Goal: Answer question/provide support: Share knowledge or assist other users

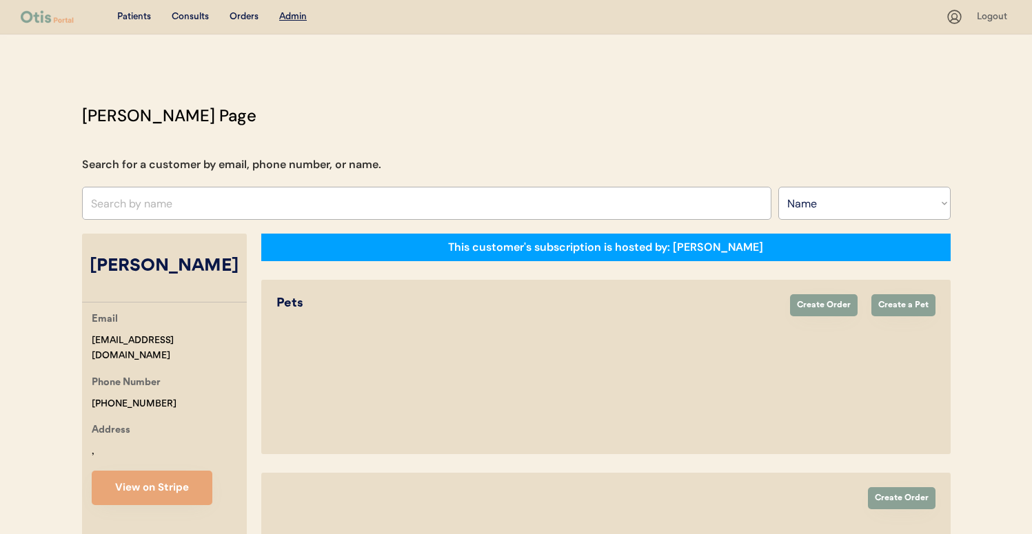
select select ""Name""
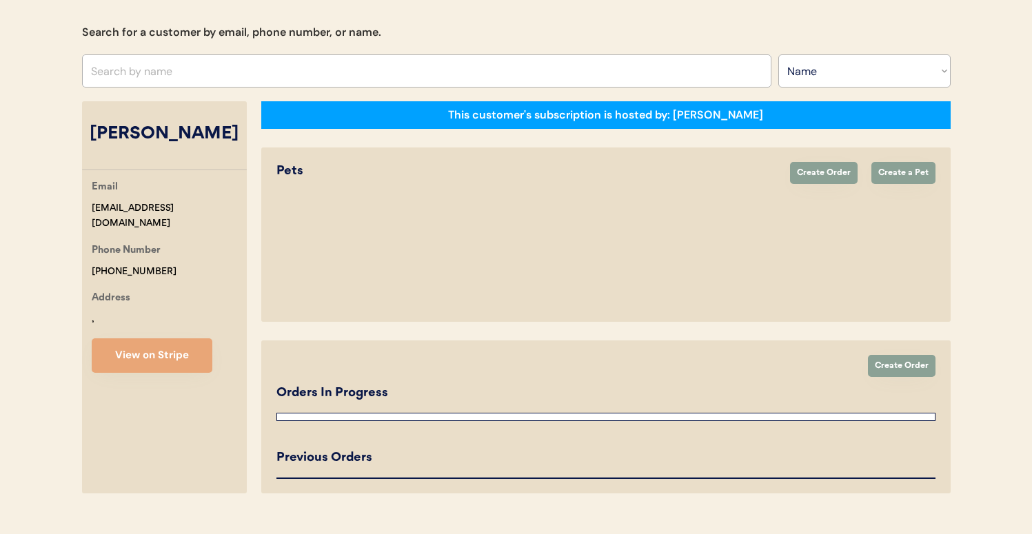
select select "true"
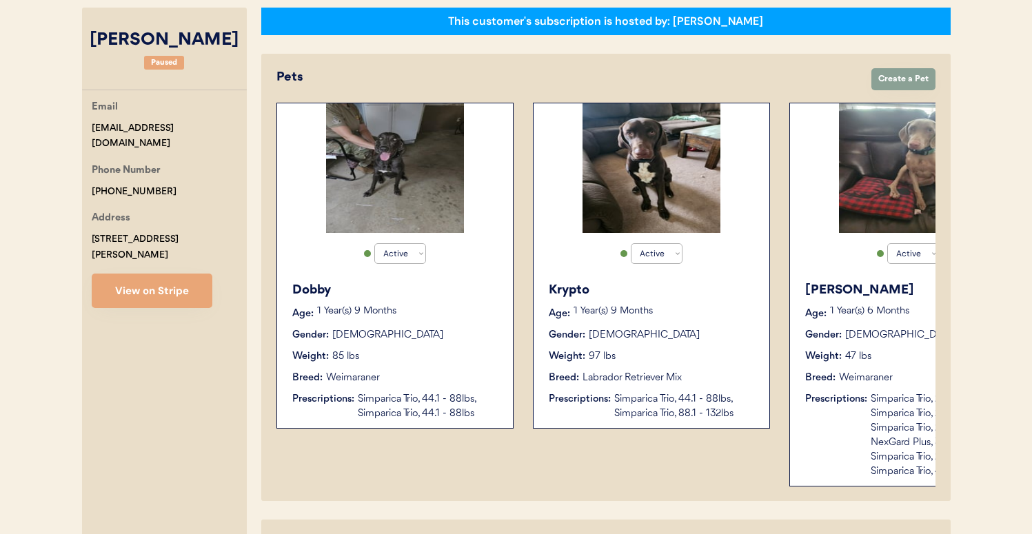
scroll to position [68, 0]
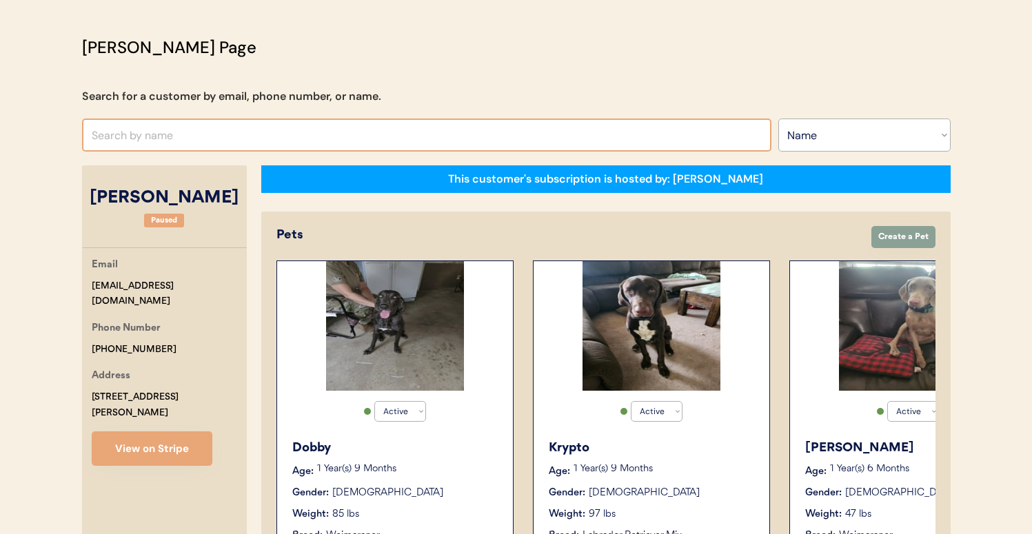
click at [281, 148] on input "text" at bounding box center [426, 135] width 689 height 33
type input "niina"
type input "niina Al-Hassan"
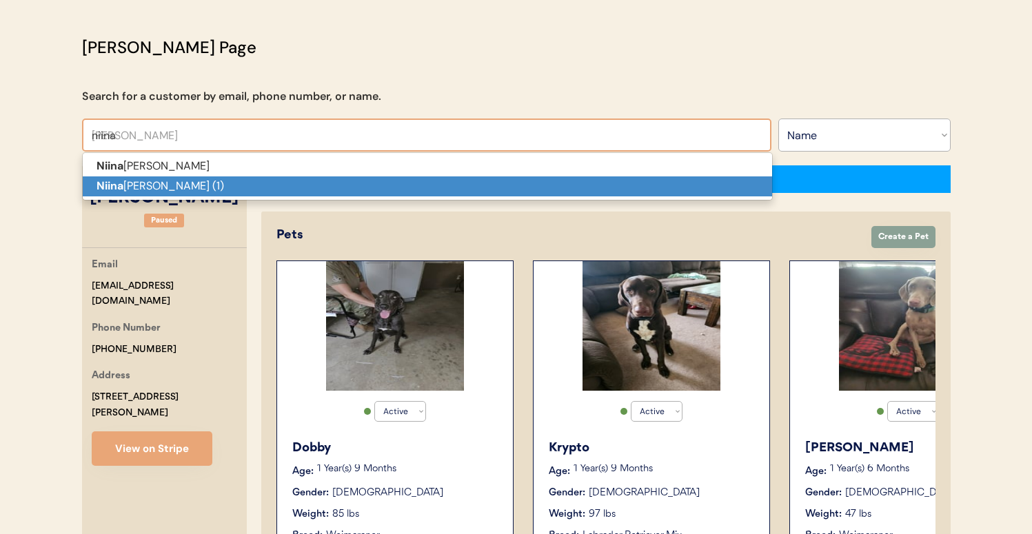
click at [279, 176] on p "Niina Al-Hassan (1)" at bounding box center [427, 186] width 689 height 20
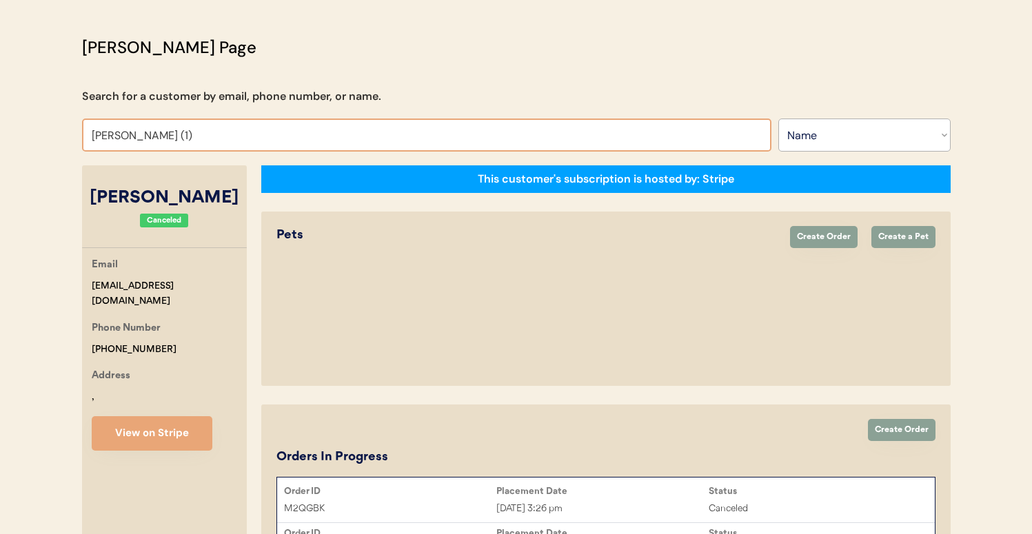
scroll to position [66, 0]
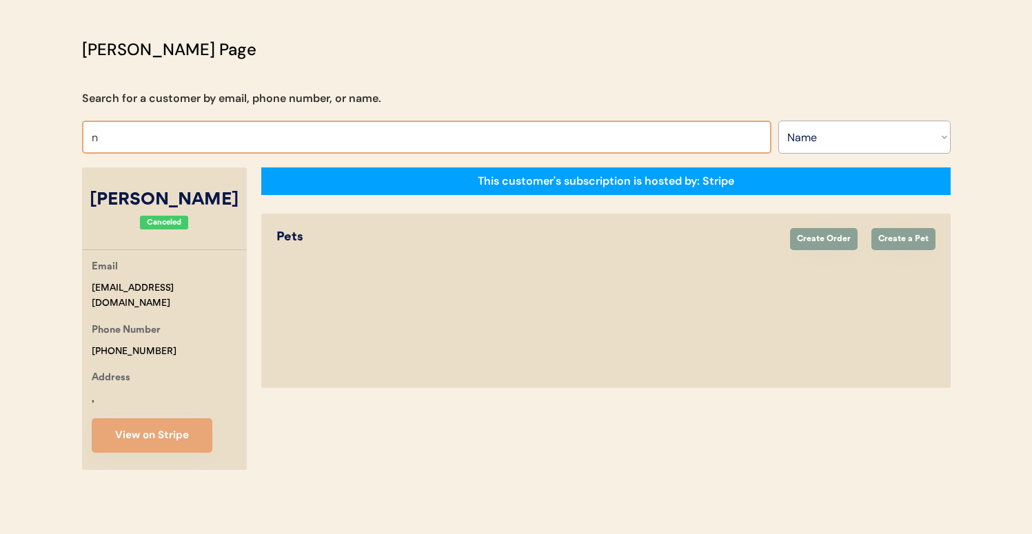
type input "ni"
type input "nina leong"
type input "nii"
type input "niina Al-Hassan"
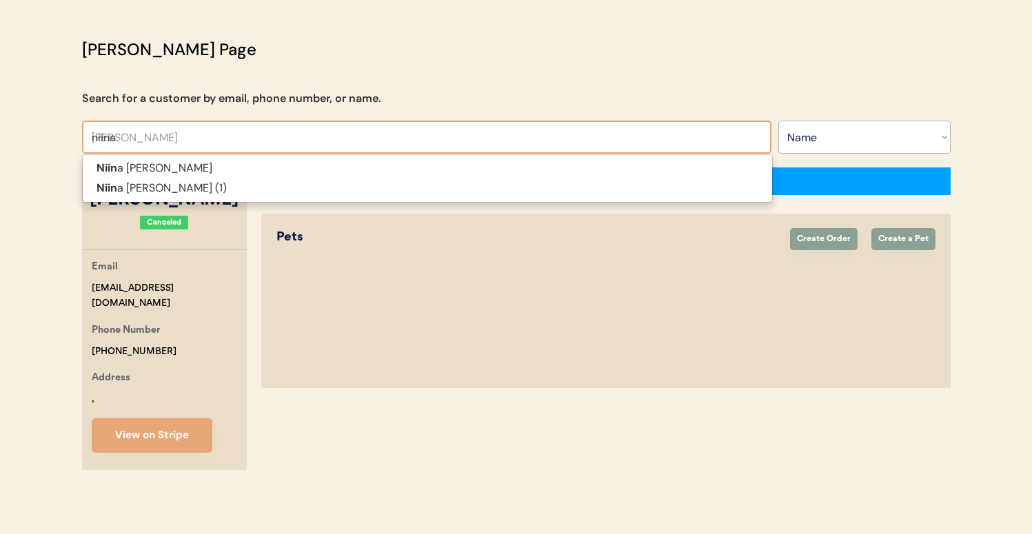
type input "niina"
type input "niina al"
type input "niina al-Hassan"
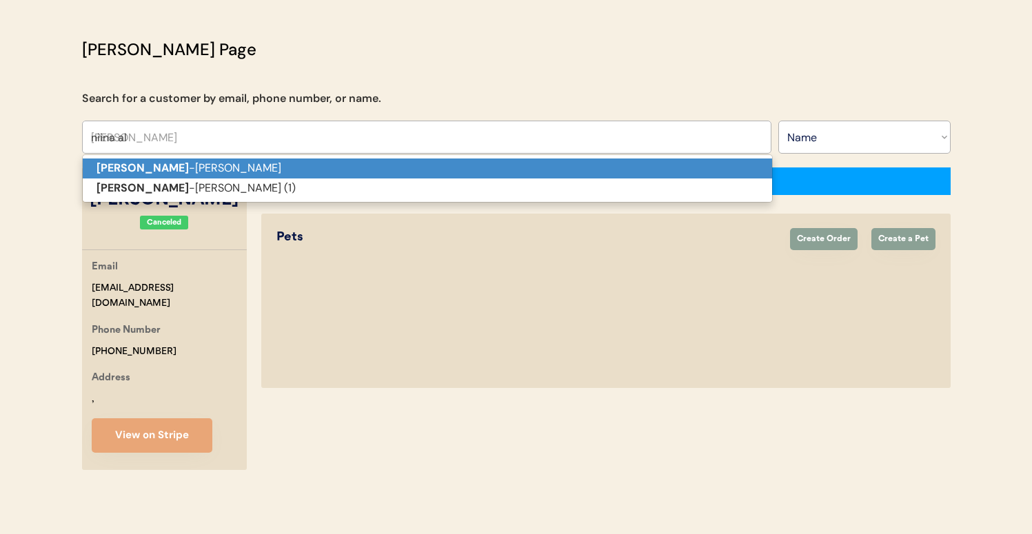
click at [296, 165] on p "Niina Al -Hassan" at bounding box center [427, 169] width 689 height 20
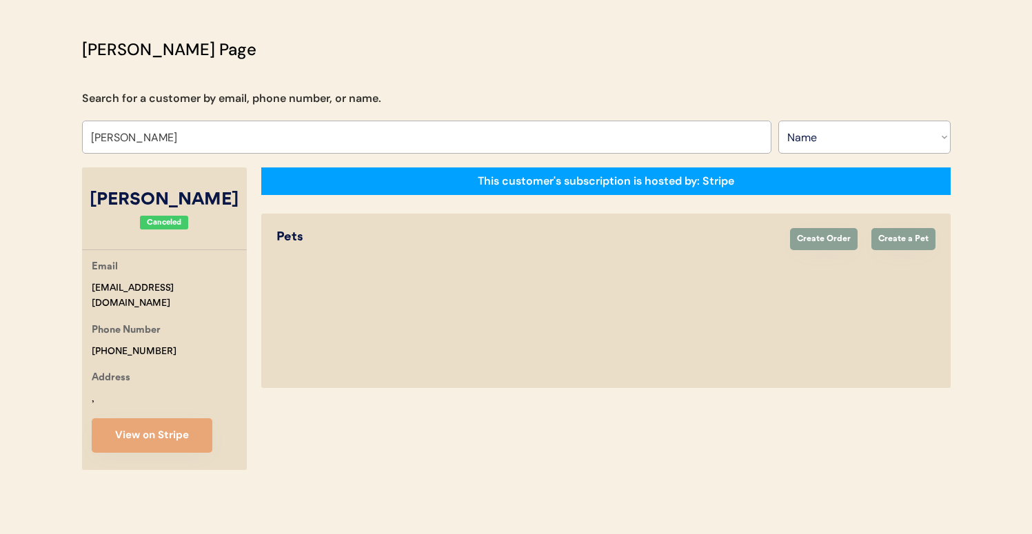
scroll to position [68, 0]
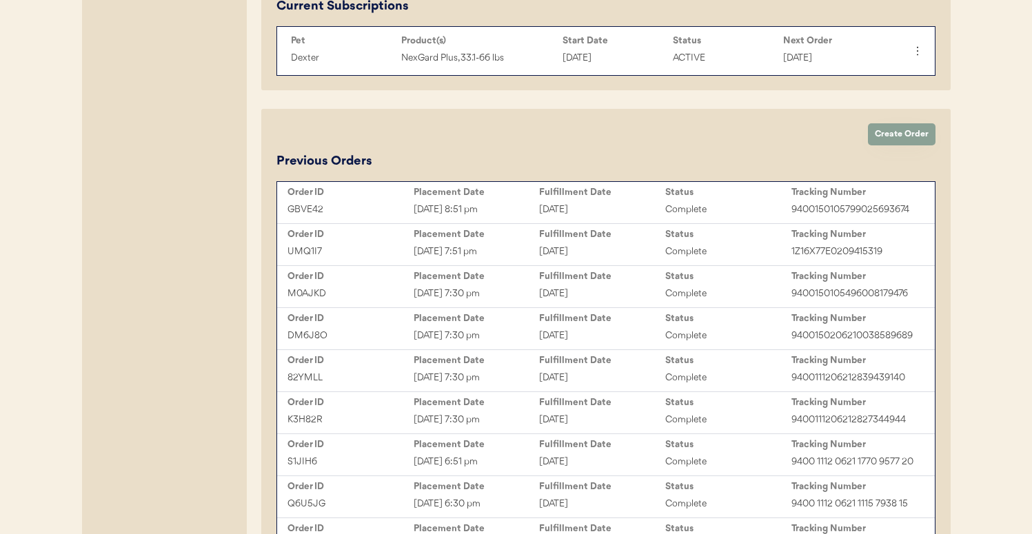
scroll to position [467, 0]
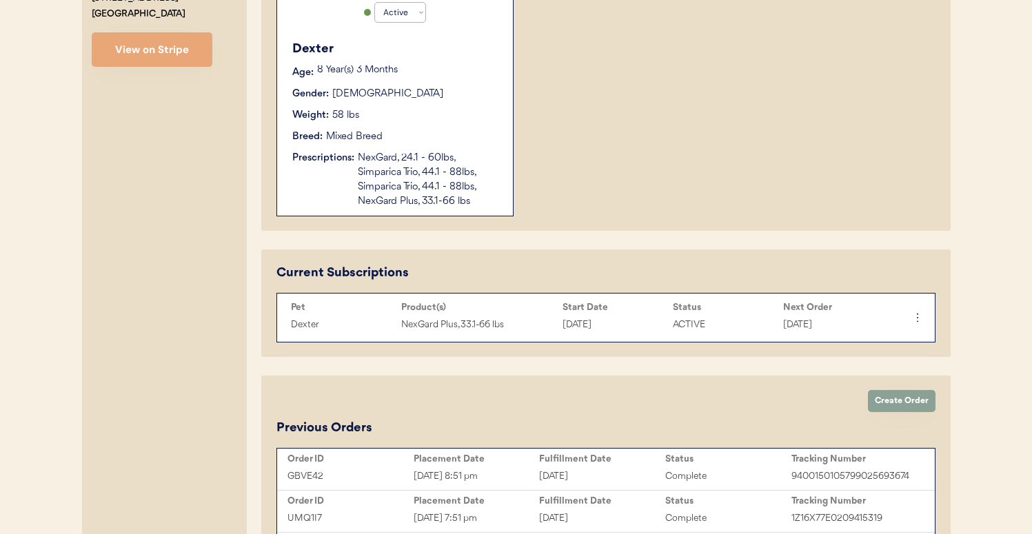
type input "Niina Al-Hassan"
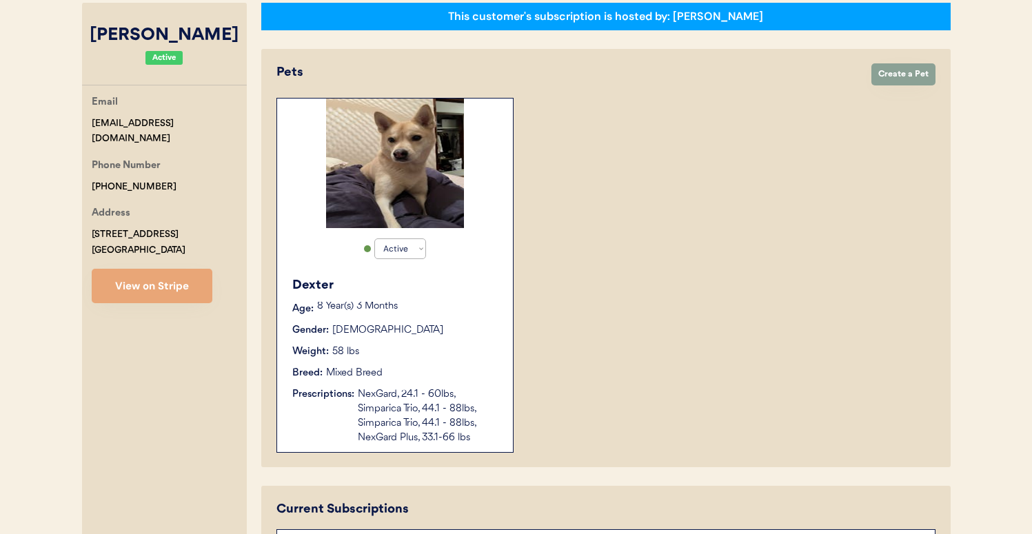
scroll to position [128, 0]
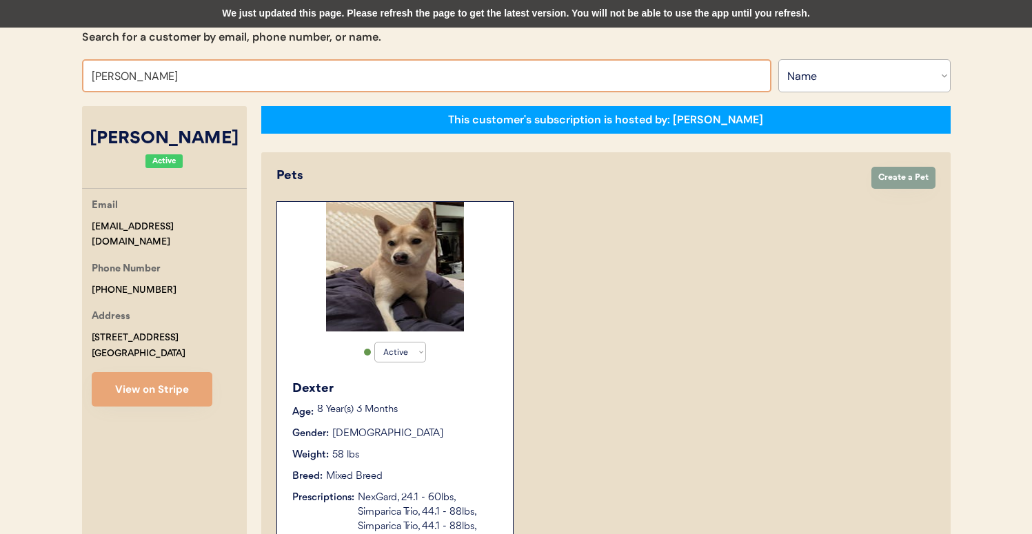
click at [623, 19] on div "We just updated this page. Please refresh the page to get the latest version. Y…" at bounding box center [516, 14] width 1032 height 28
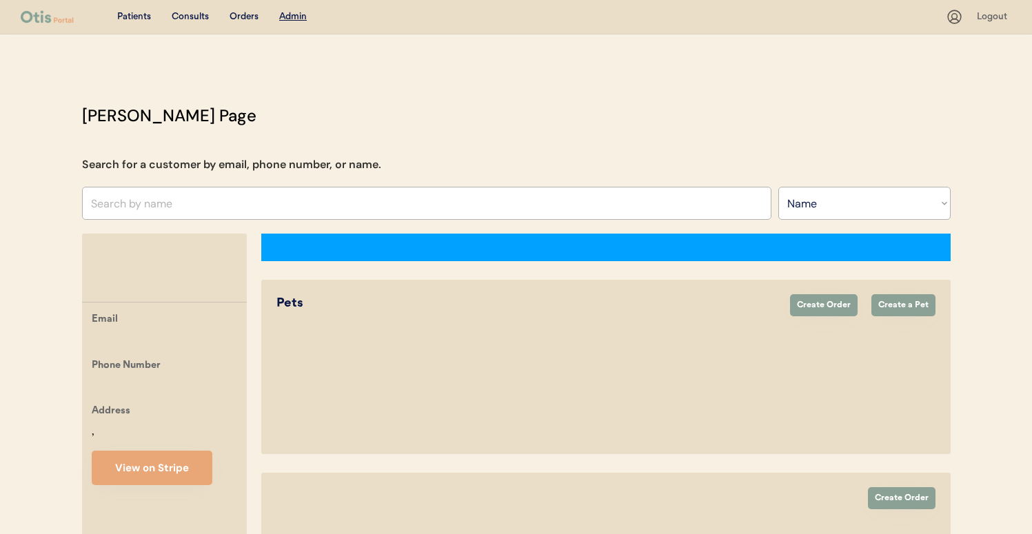
select select ""Name""
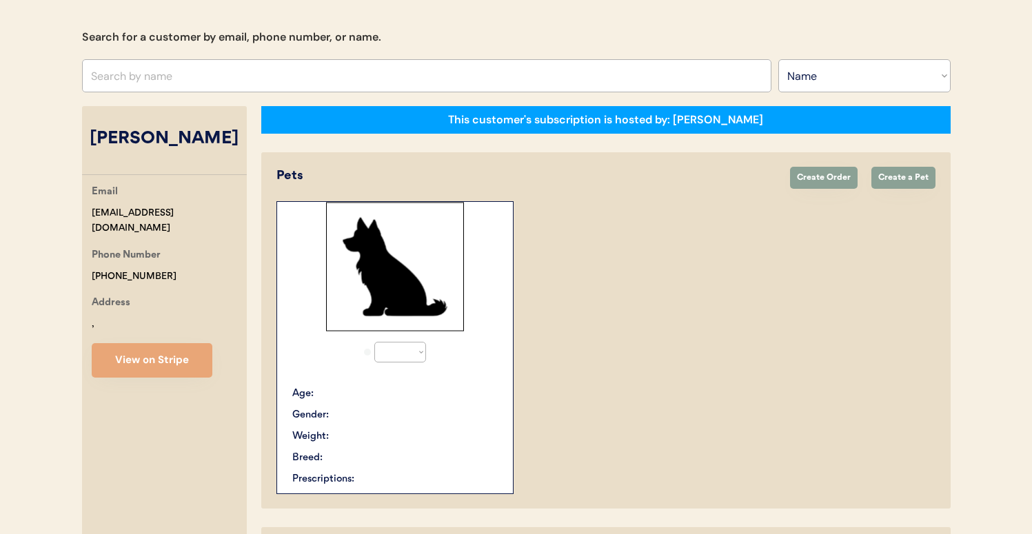
select select "true"
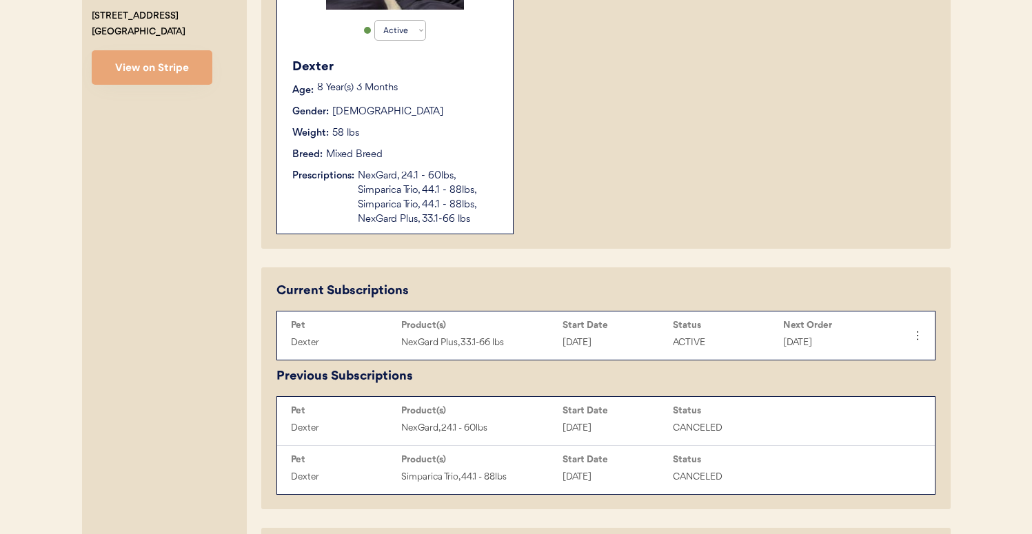
scroll to position [489, 0]
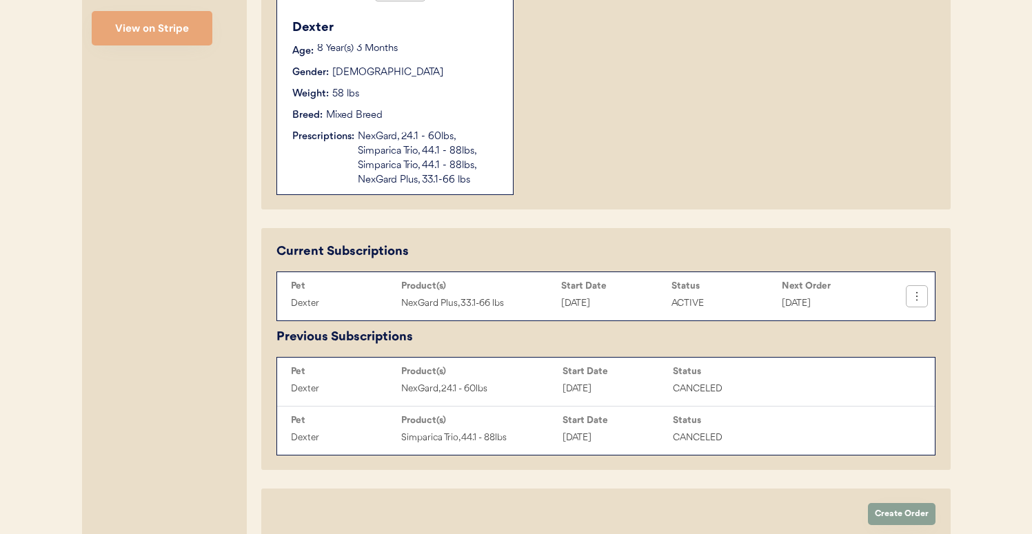
click at [923, 301] on button at bounding box center [916, 296] width 21 height 21
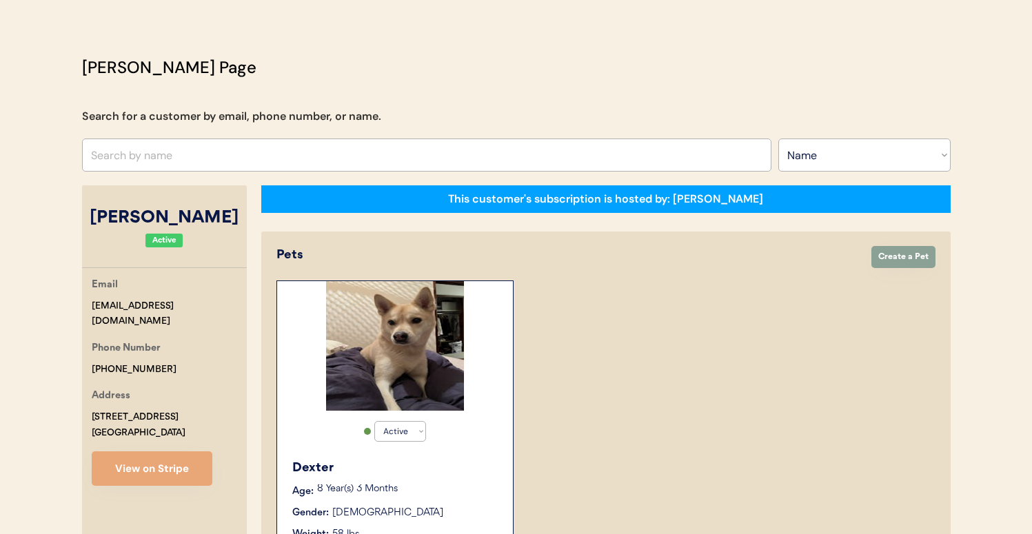
scroll to position [18, 0]
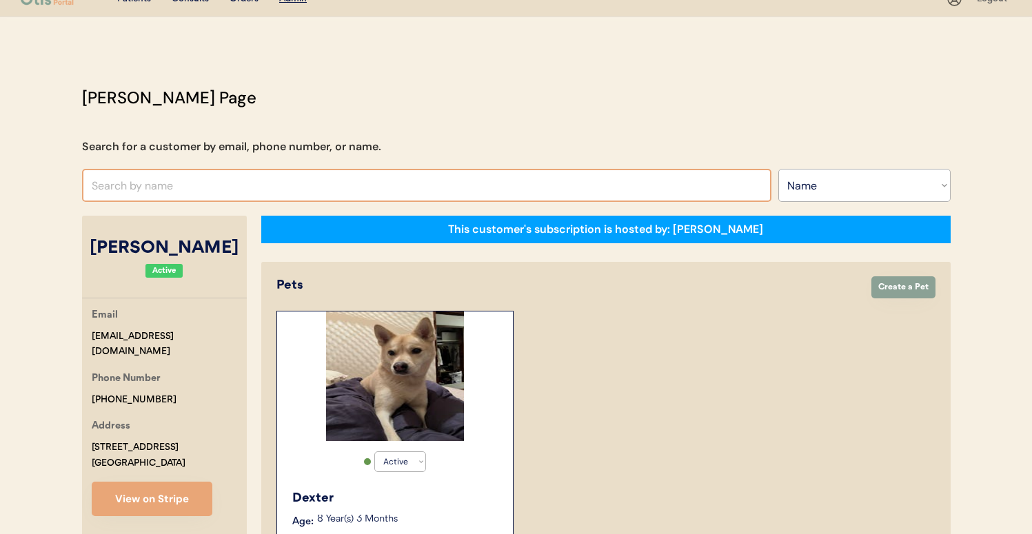
click at [319, 185] on input "text" at bounding box center [426, 185] width 689 height 33
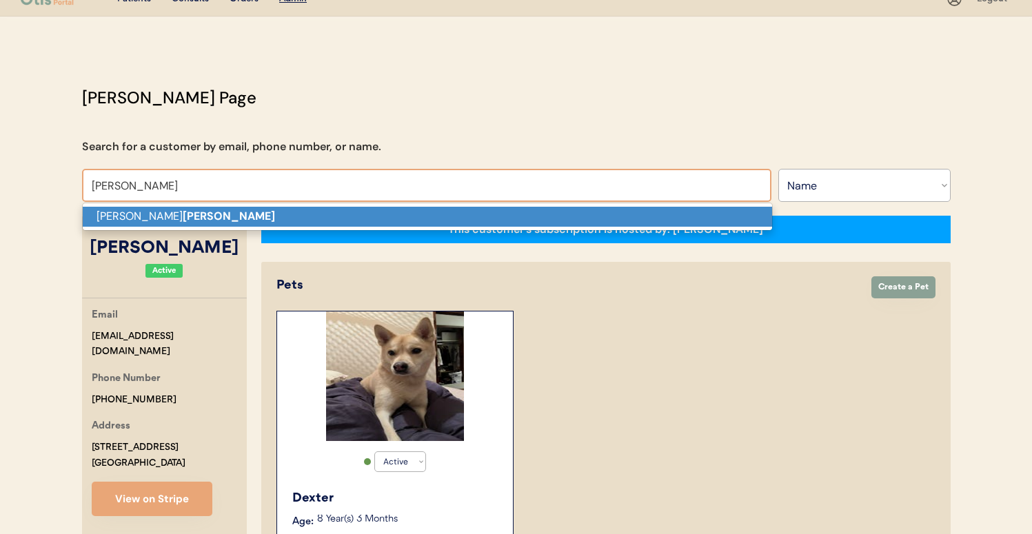
click at [316, 209] on p "Emma Lawler" at bounding box center [427, 217] width 689 height 20
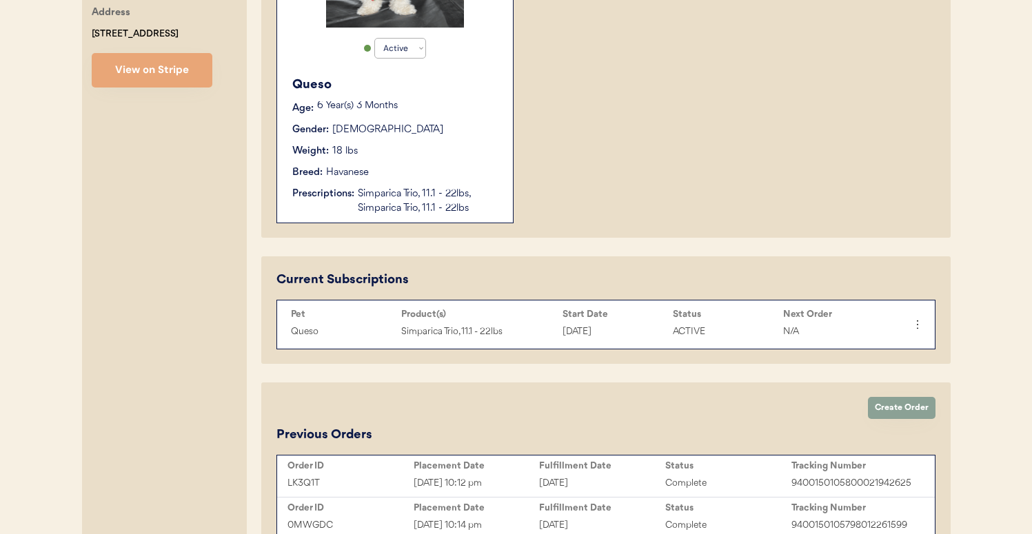
scroll to position [465, 0]
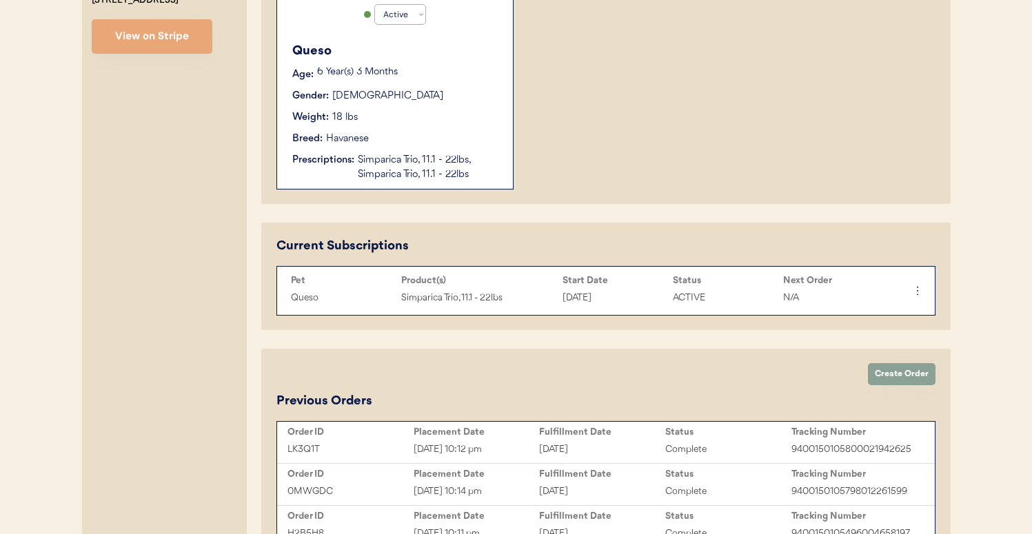
type input "Emma Lawler"
click at [420, 145] on div "Breed: Havanese" at bounding box center [395, 139] width 207 height 14
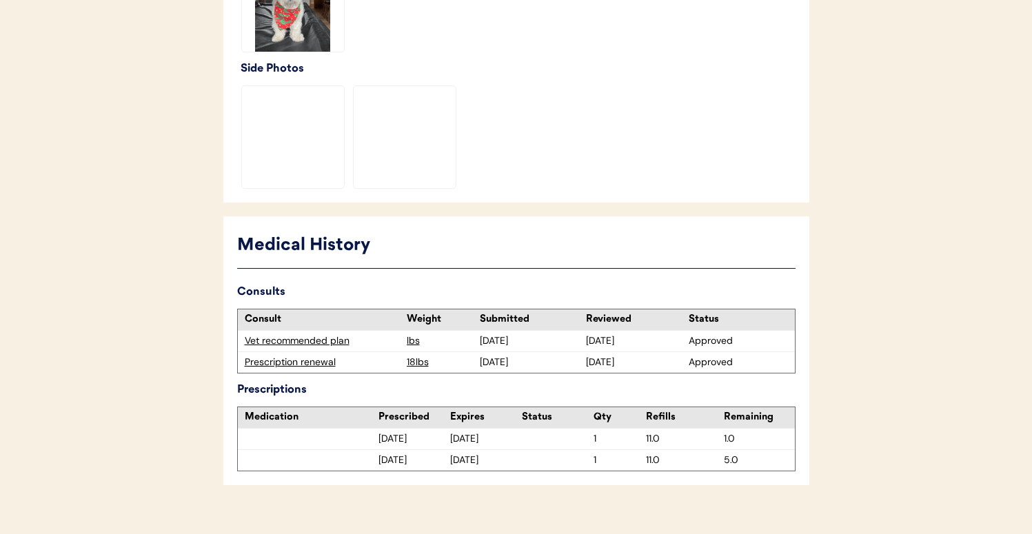
scroll to position [518, 0]
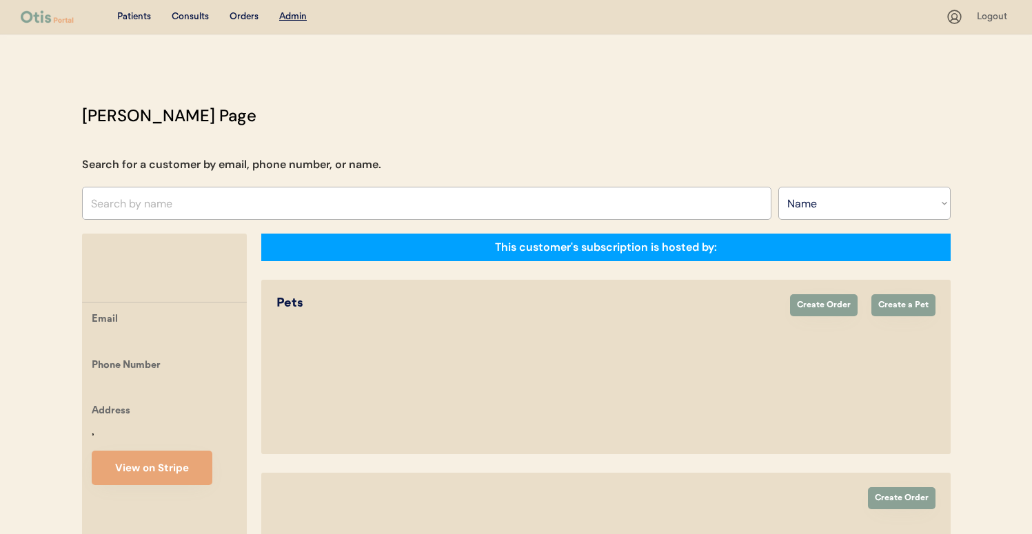
select select ""Name""
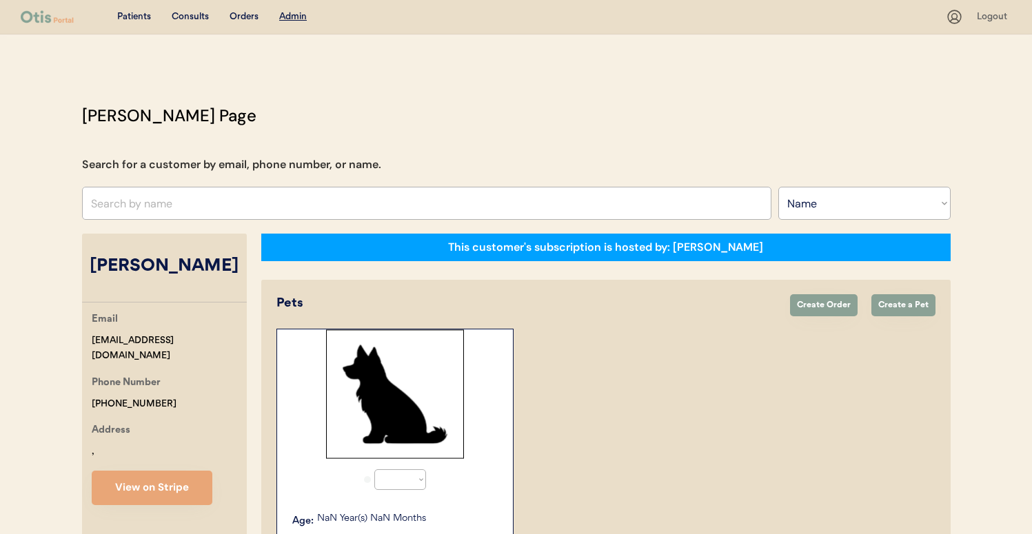
scroll to position [273, 0]
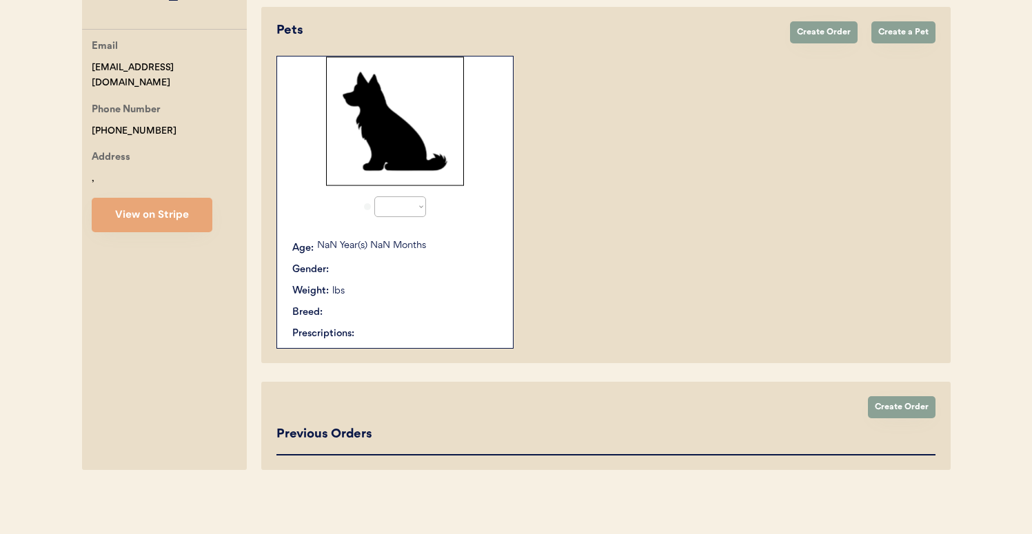
select select "true"
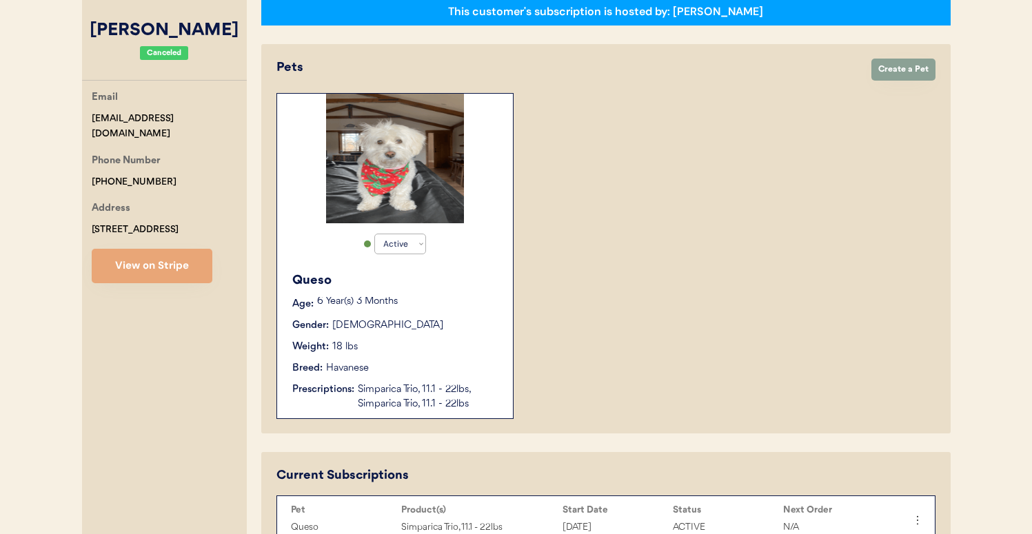
scroll to position [230, 0]
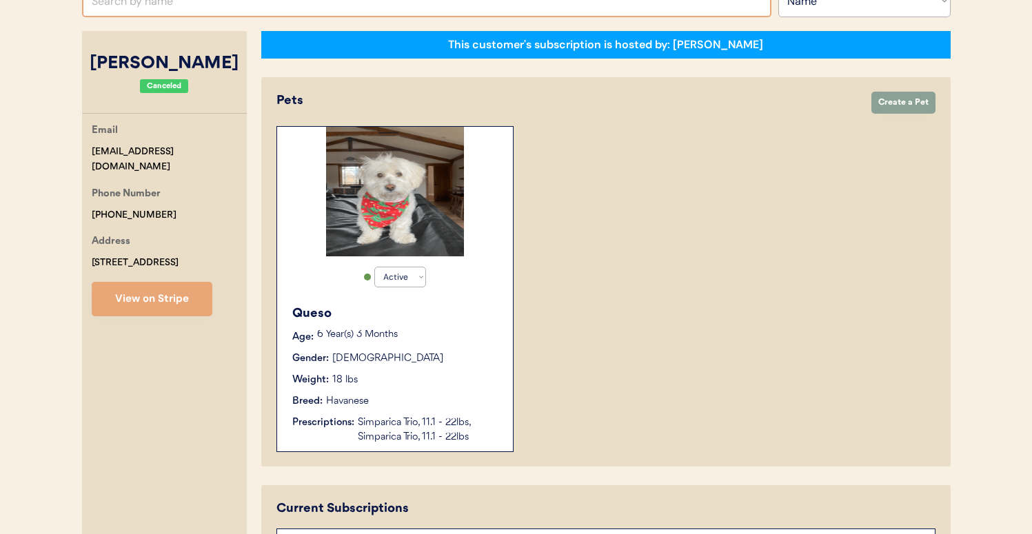
click at [254, 3] on input "text" at bounding box center [426, 0] width 689 height 33
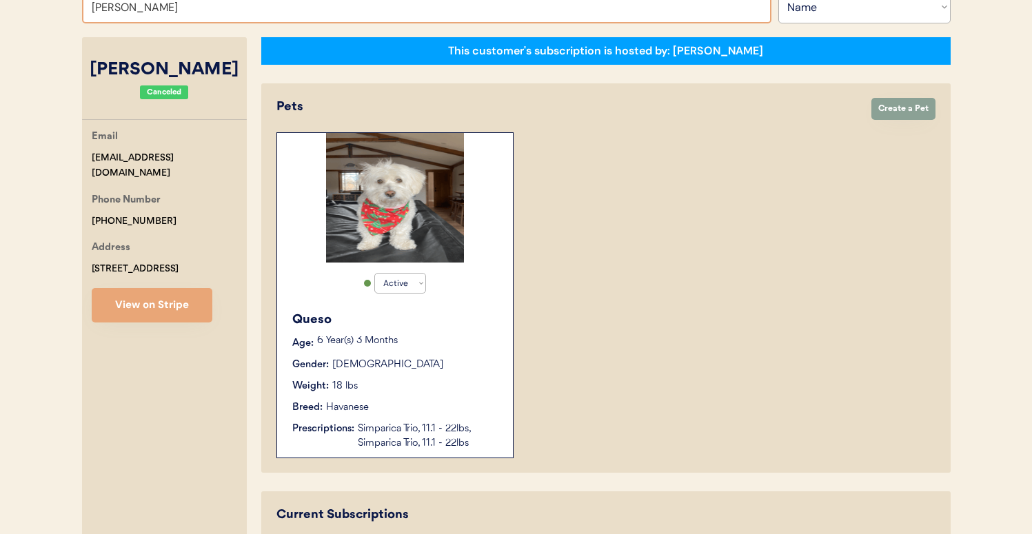
type input "michael r"
type input "michael richards"
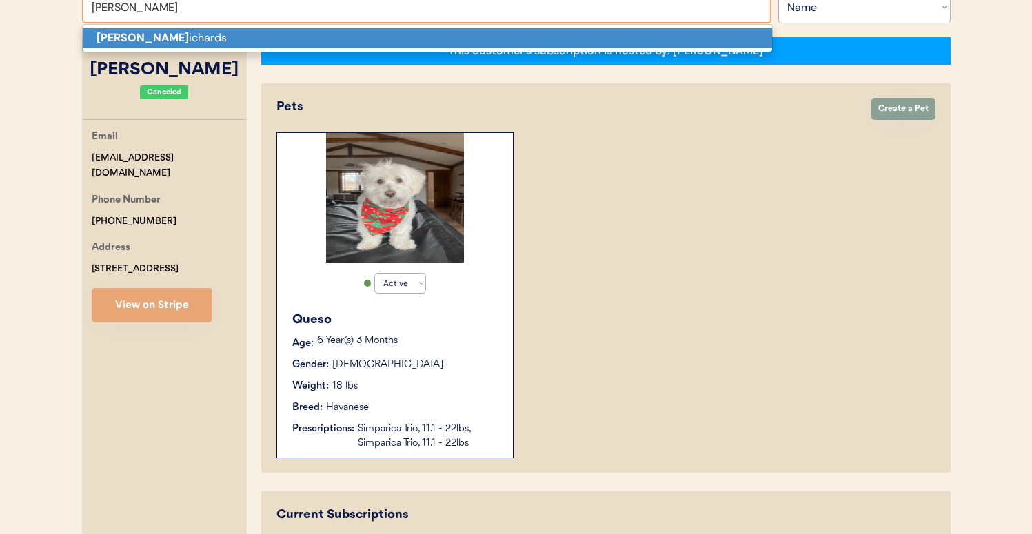
click at [241, 40] on p "Michael R ichards" at bounding box center [427, 38] width 689 height 20
type input "Michael Richards"
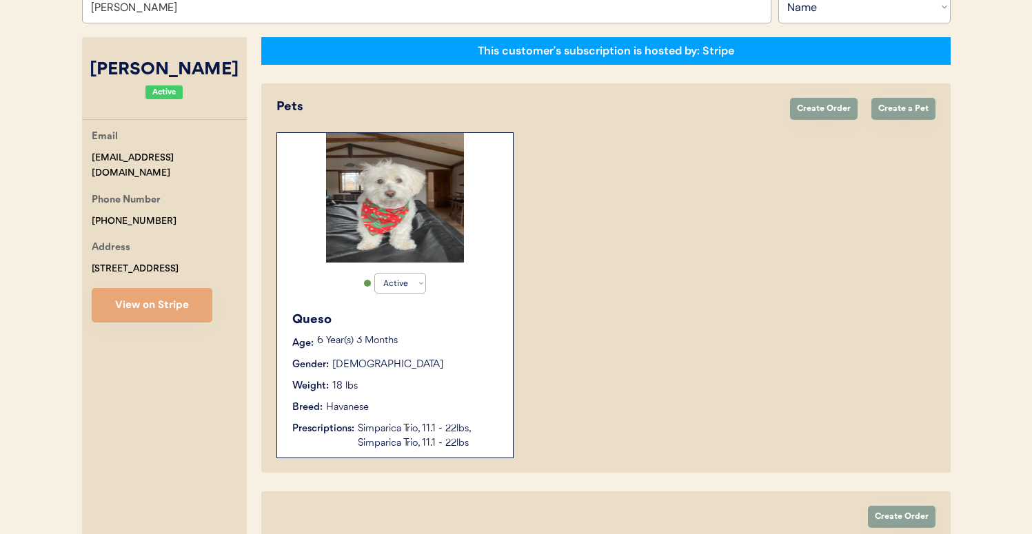
select select "true"
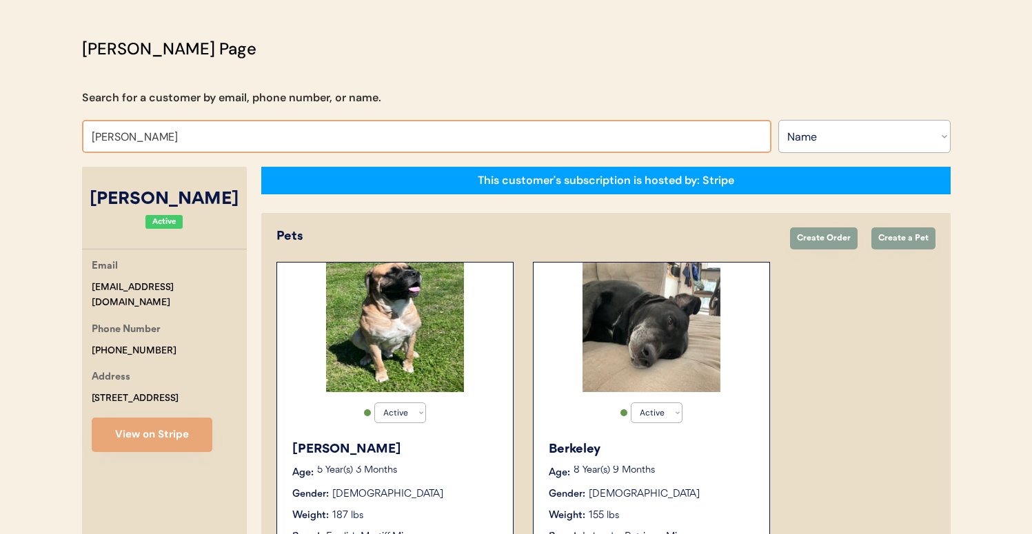
scroll to position [8, 0]
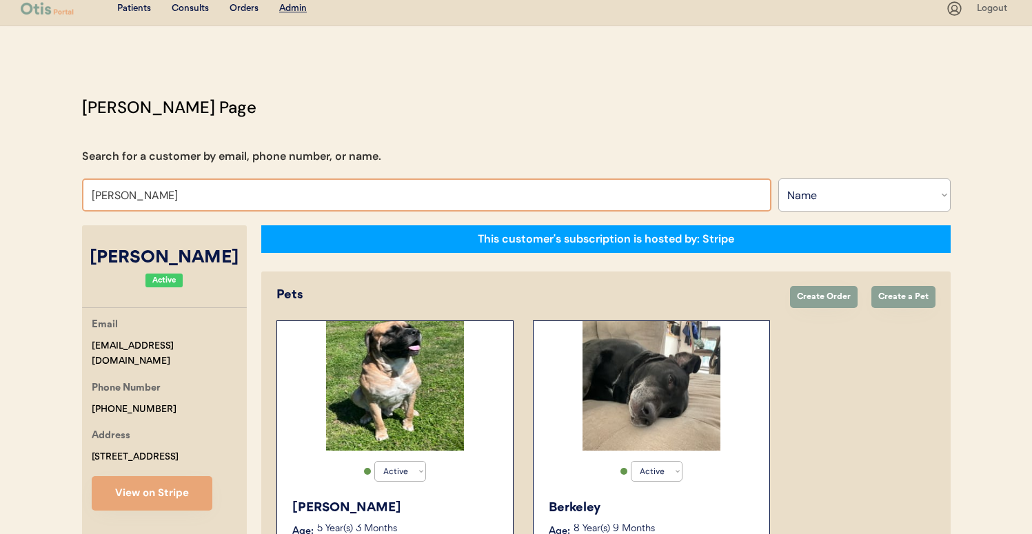
click at [145, 194] on input "Michael Richards" at bounding box center [426, 195] width 689 height 33
type input "Michael pl"
type input "Michael plummer"
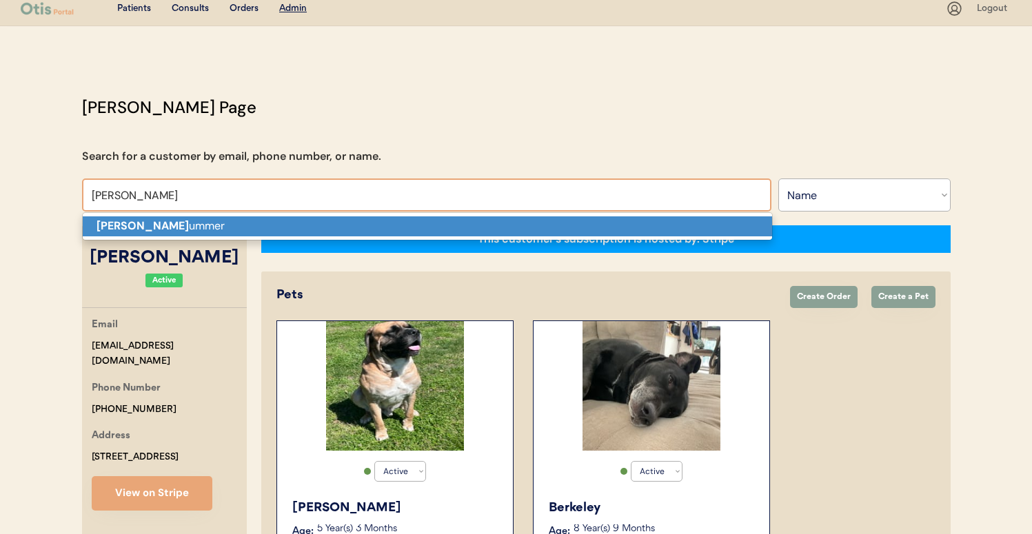
click at [136, 227] on strong "Michael Pl" at bounding box center [143, 226] width 92 height 14
type input "Michael Plummer"
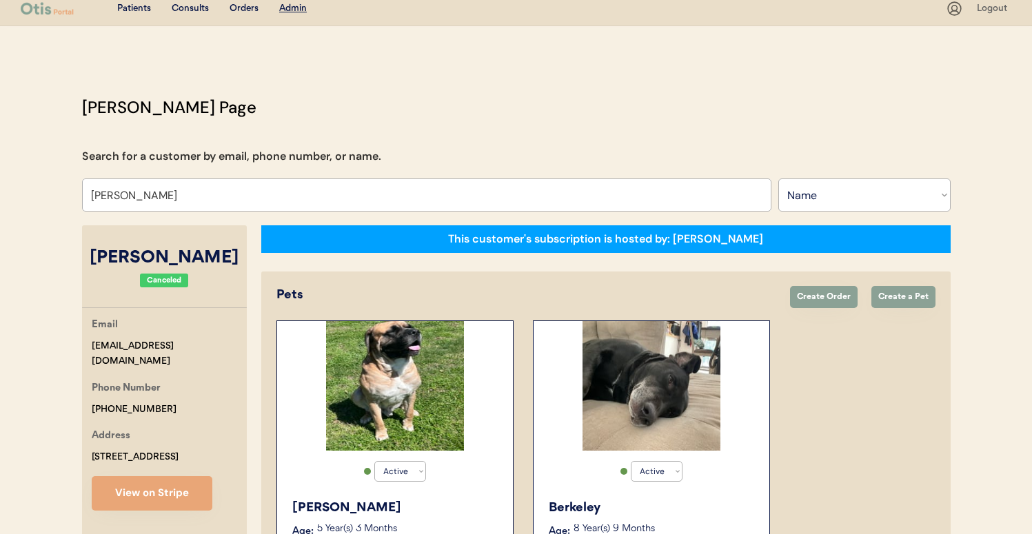
select select "true"
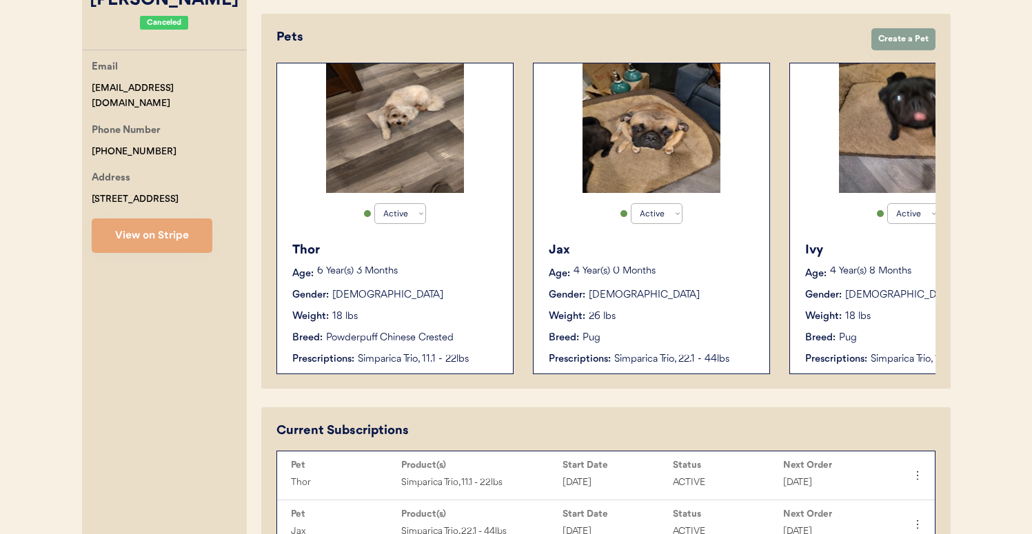
scroll to position [39, 0]
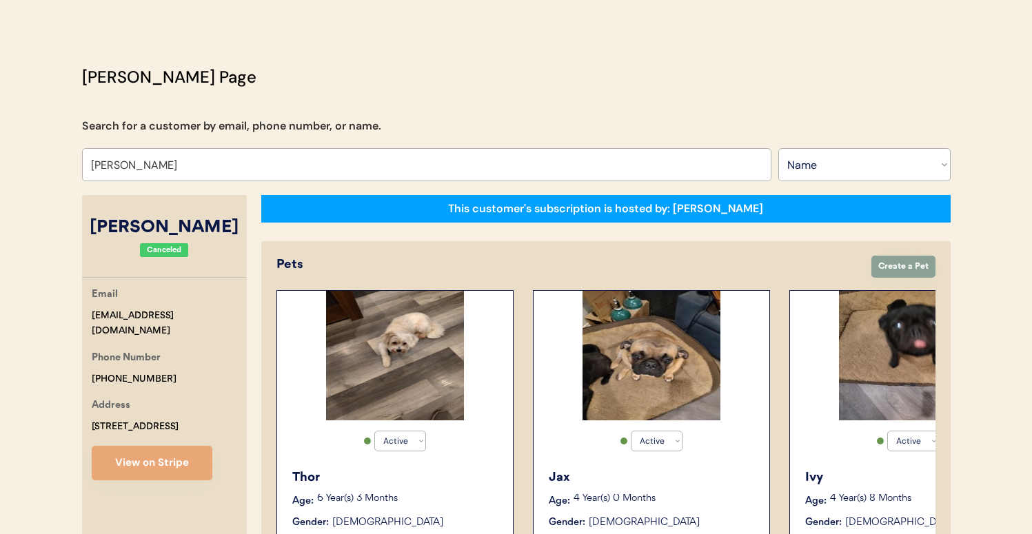
type input "Michael Plummer"
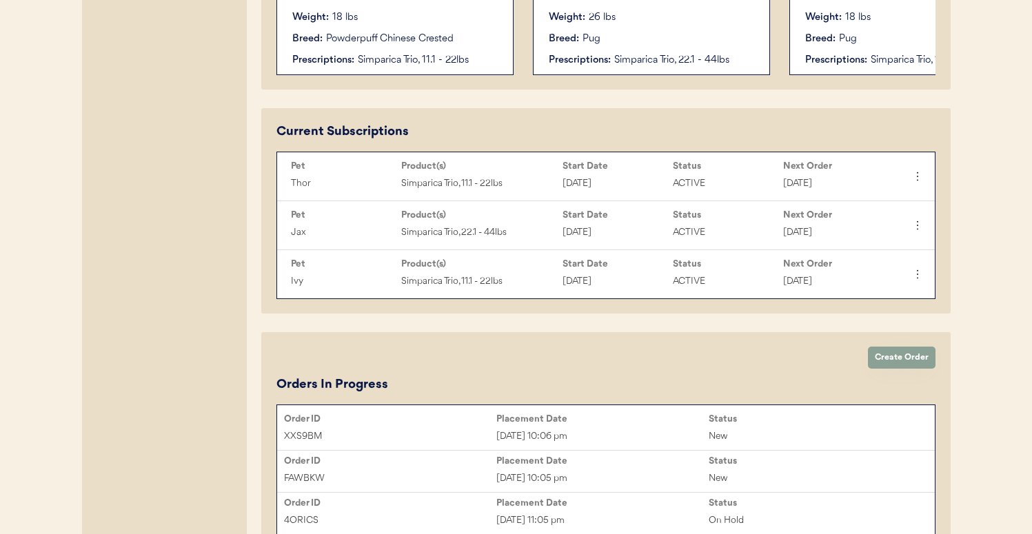
scroll to position [589, 0]
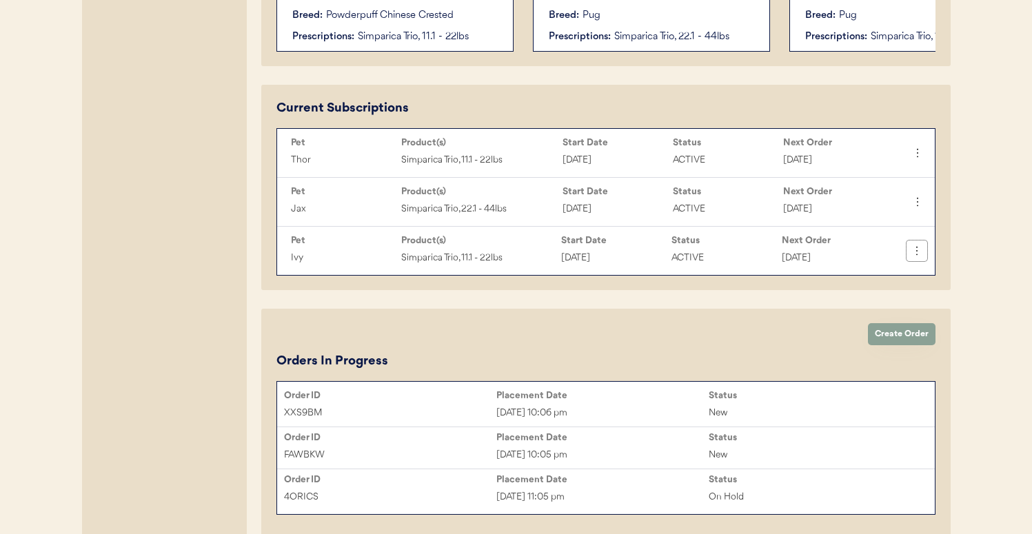
click at [920, 258] on icon at bounding box center [917, 251] width 14 height 14
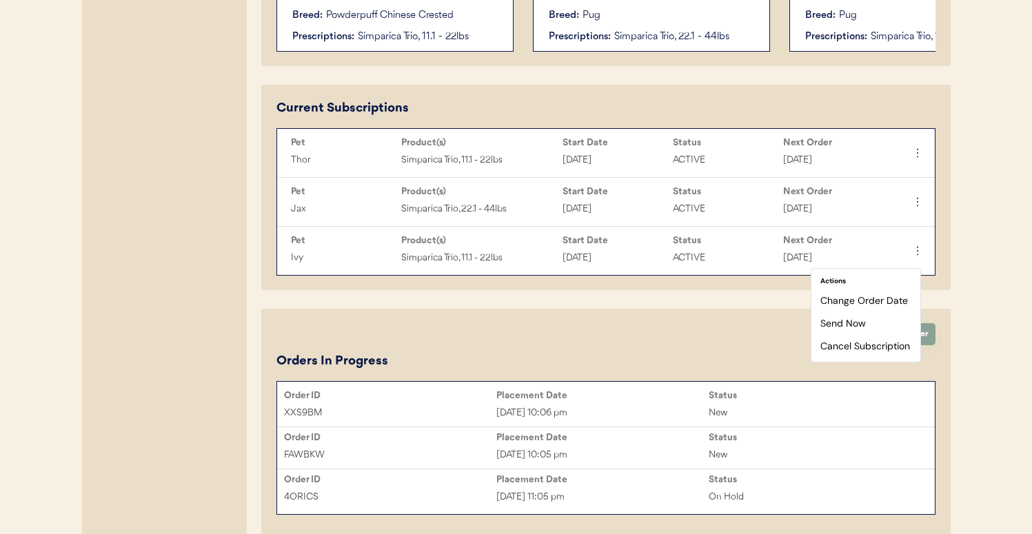
click at [953, 265] on div "Otis Admin Page Search for a customer by email, phone number, or name. Michael …" at bounding box center [516, 291] width 896 height 1552
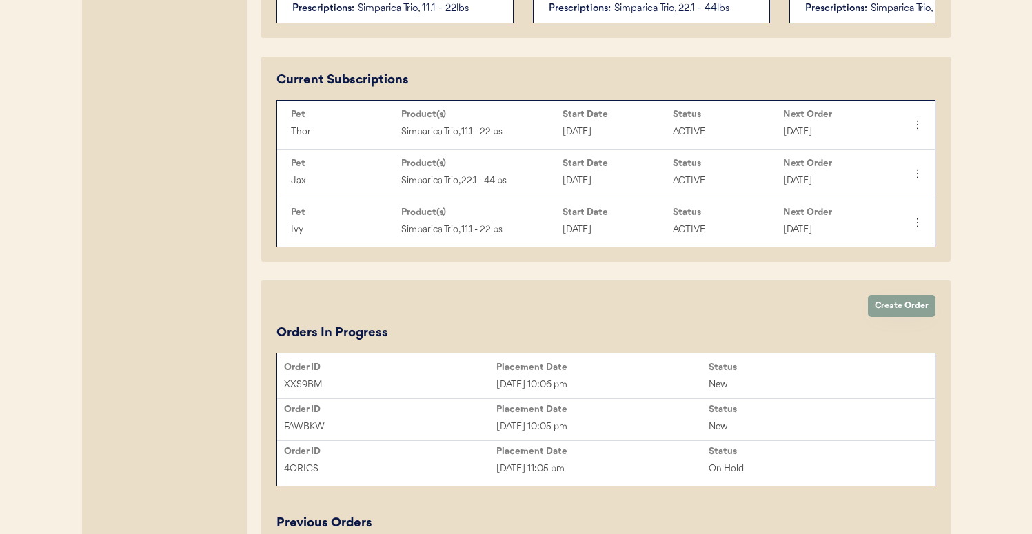
scroll to position [233, 0]
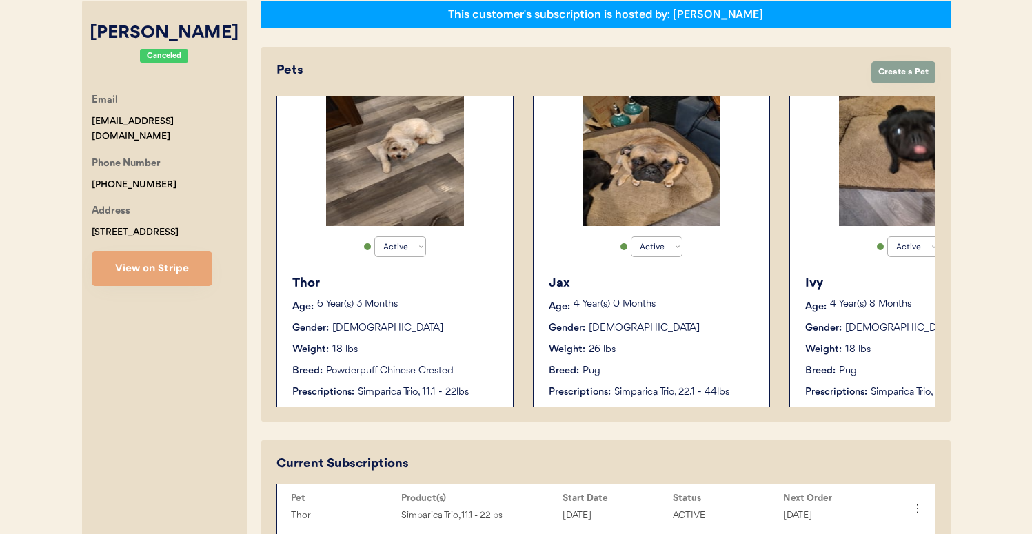
click at [447, 367] on div "Powderpuff Chinese Crested" at bounding box center [390, 371] width 128 height 14
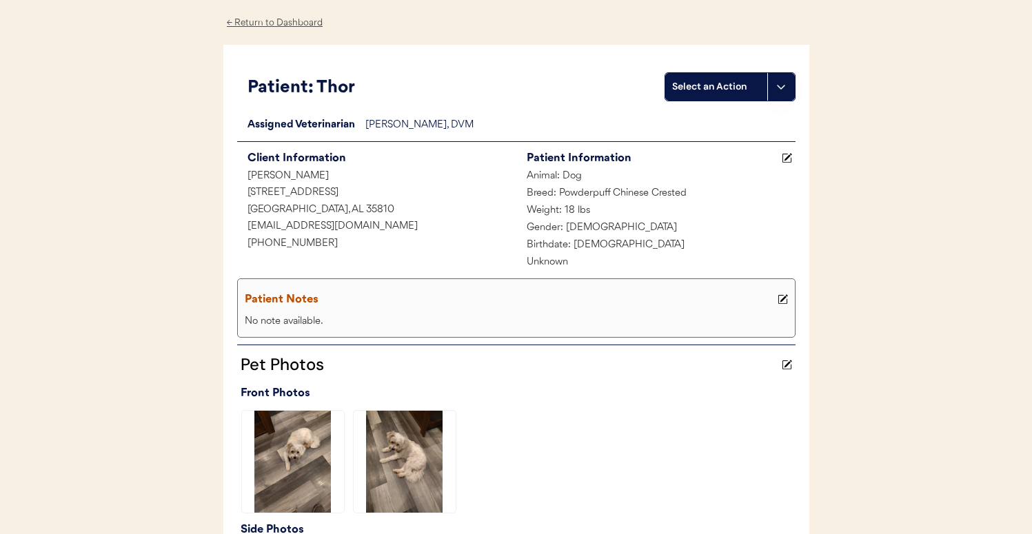
scroll to position [21, 0]
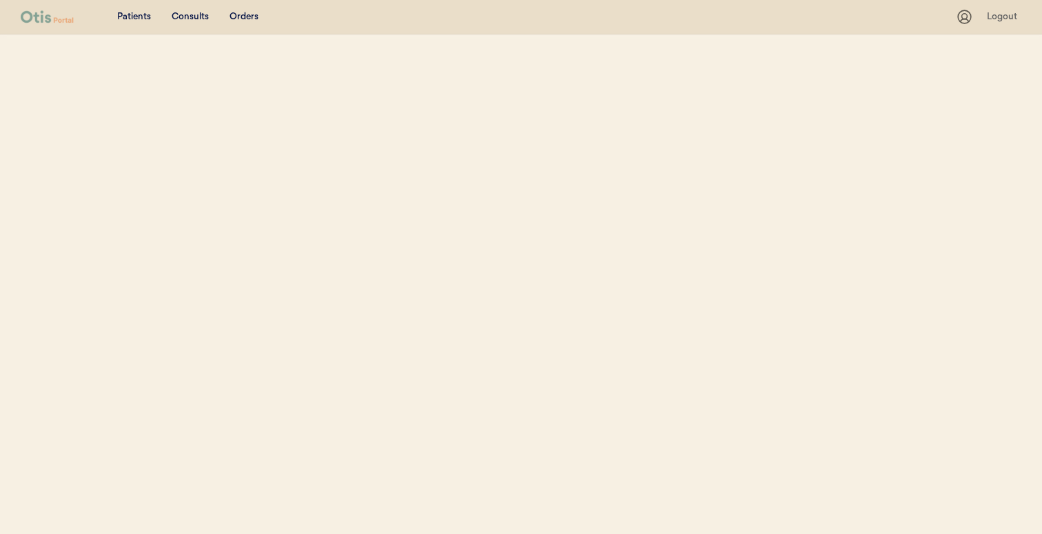
select select ""Name""
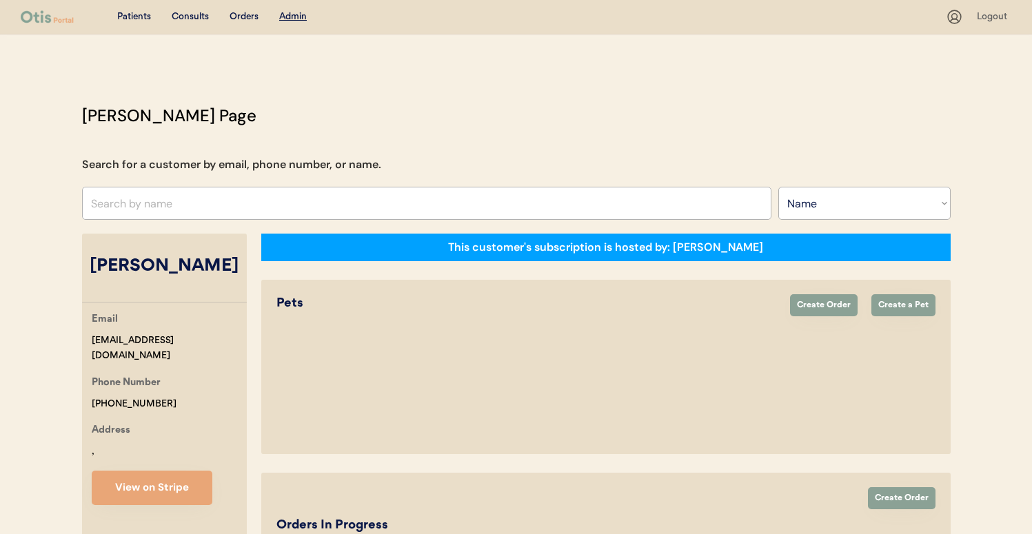
select select "true"
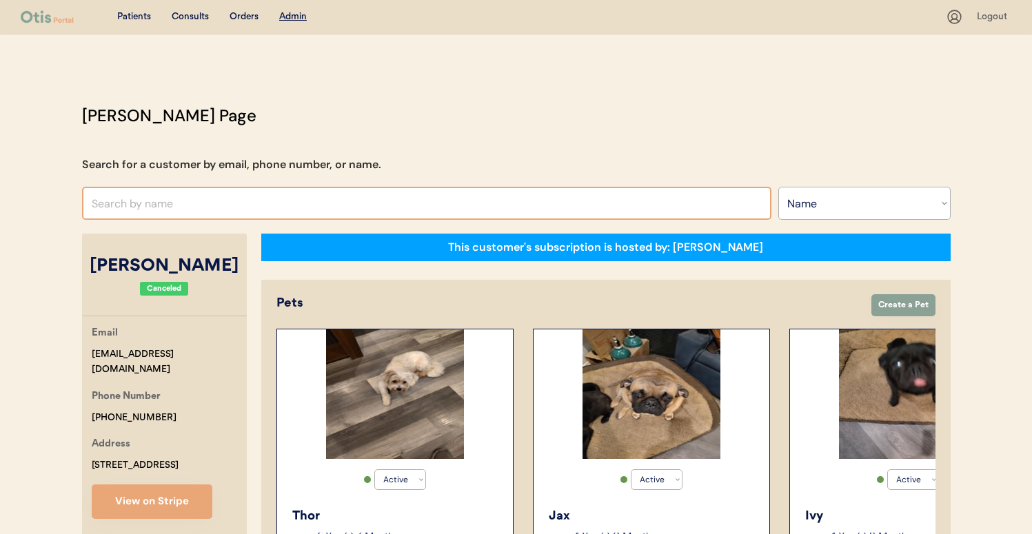
click at [225, 210] on input "text" at bounding box center [426, 203] width 689 height 33
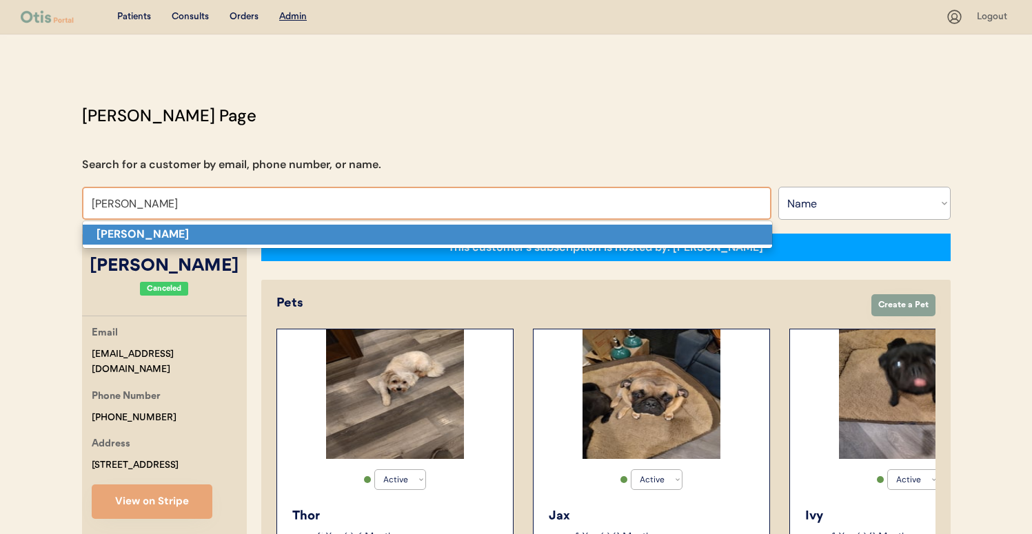
click at [221, 236] on p "[PERSON_NAME]" at bounding box center [427, 235] width 689 height 20
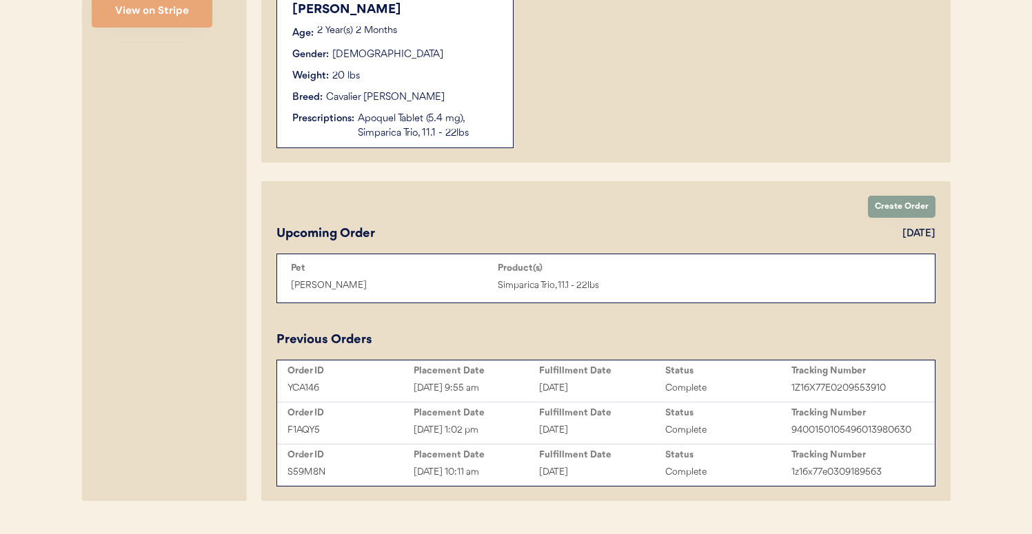
scroll to position [521, 0]
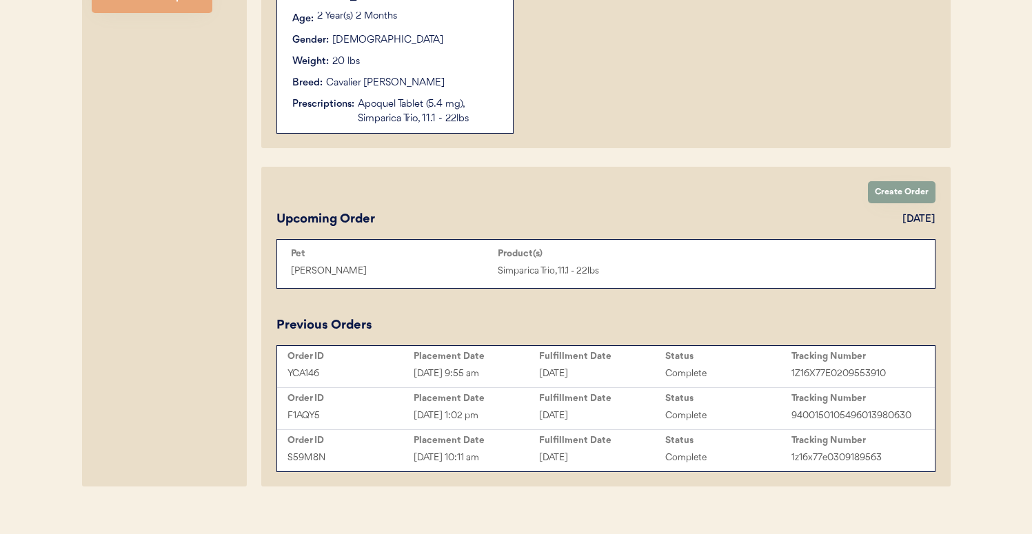
type input "[PERSON_NAME]"
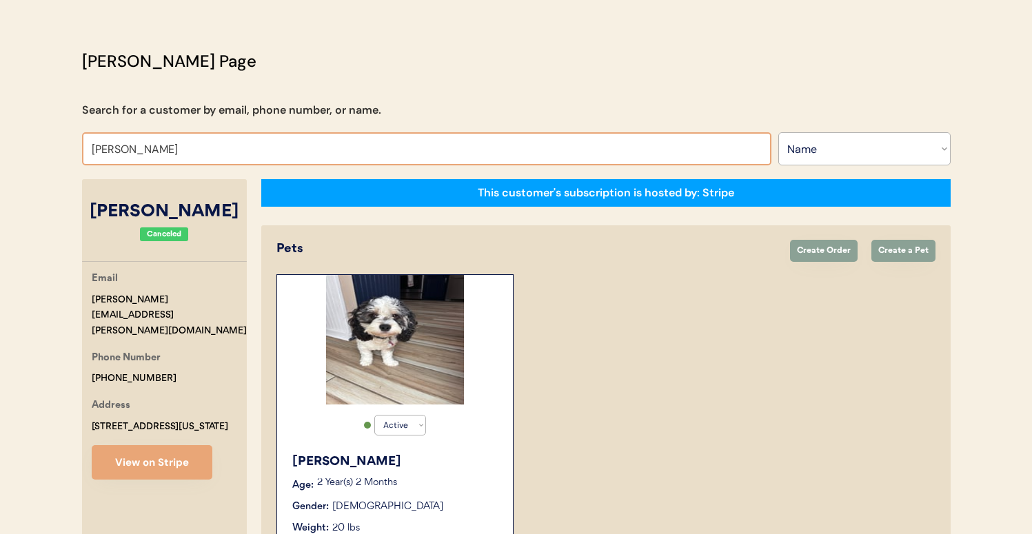
scroll to position [0, 0]
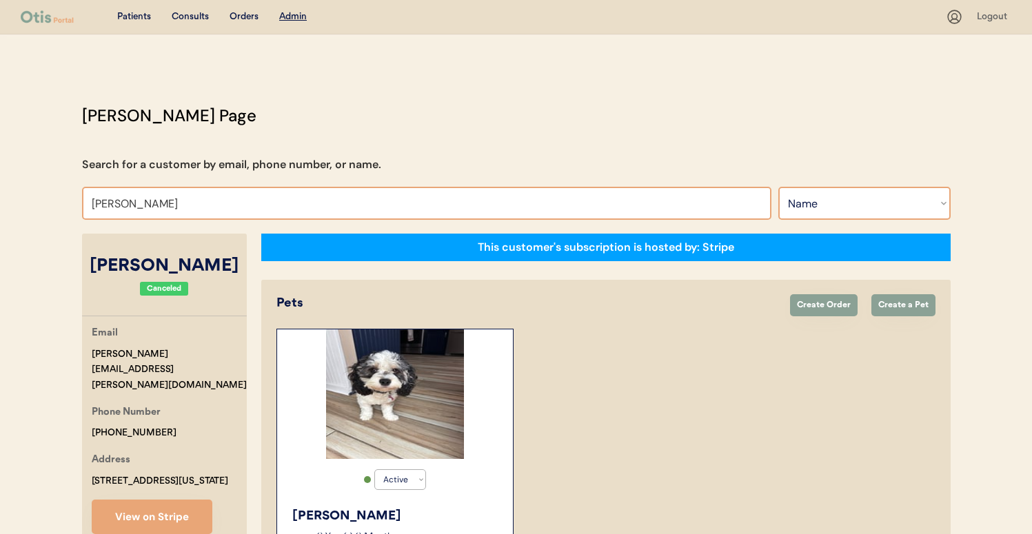
click at [844, 202] on select "Search By Name Email Phone Number" at bounding box center [864, 203] width 172 height 33
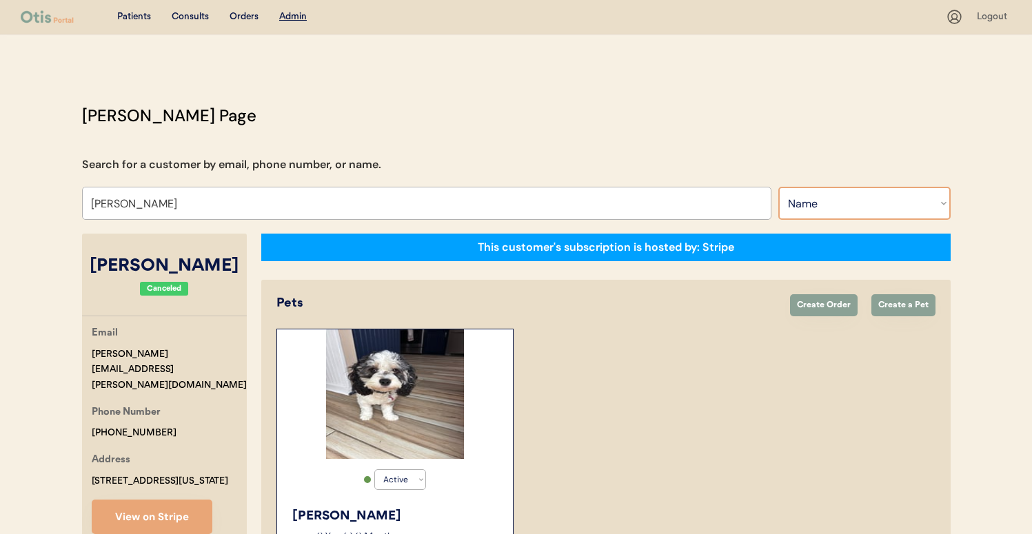
select select ""Email""
click at [778, 187] on select "Search By Name Email Phone Number" at bounding box center [864, 203] width 172 height 33
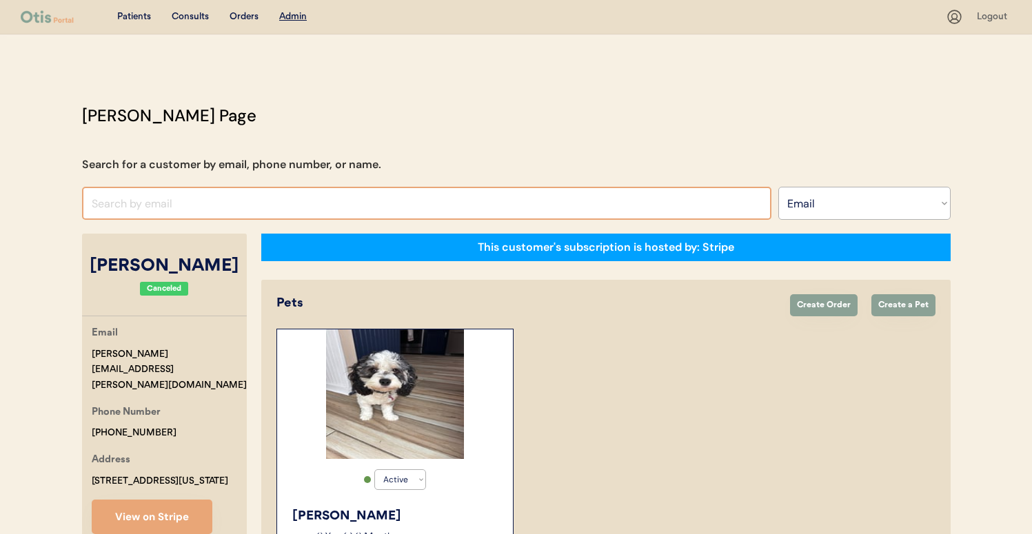
click at [538, 205] on input "input" at bounding box center [426, 203] width 689 height 33
paste input "[EMAIL_ADDRESS][DOMAIN_NAME]"
type input "[EMAIL_ADDRESS][DOMAIN_NAME]"
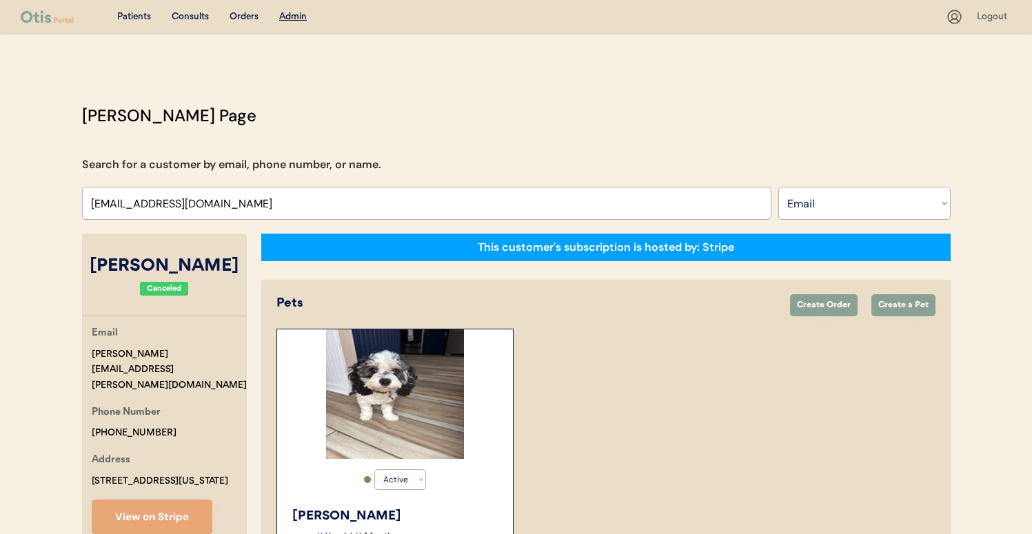
click at [503, 201] on input "input" at bounding box center [426, 203] width 689 height 33
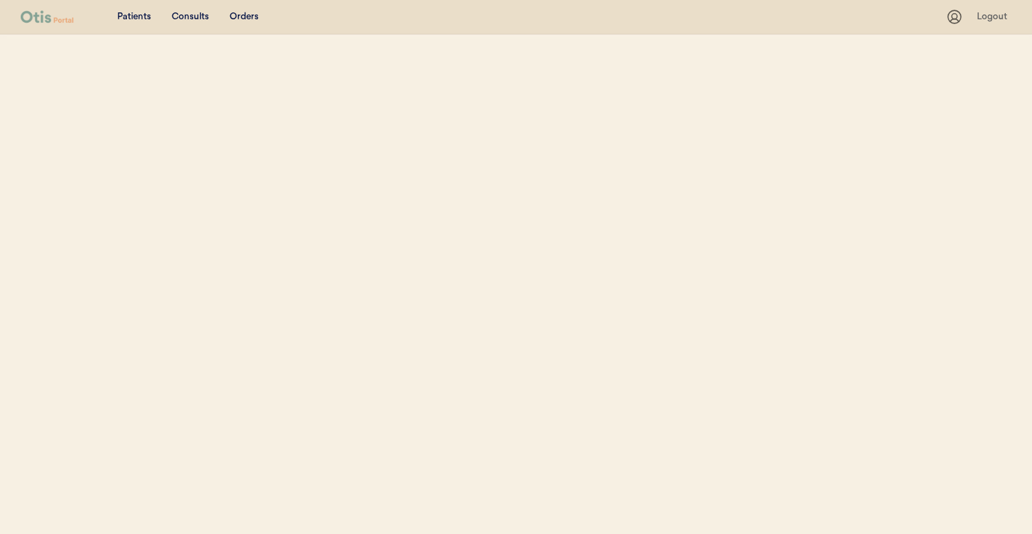
select select ""Email""
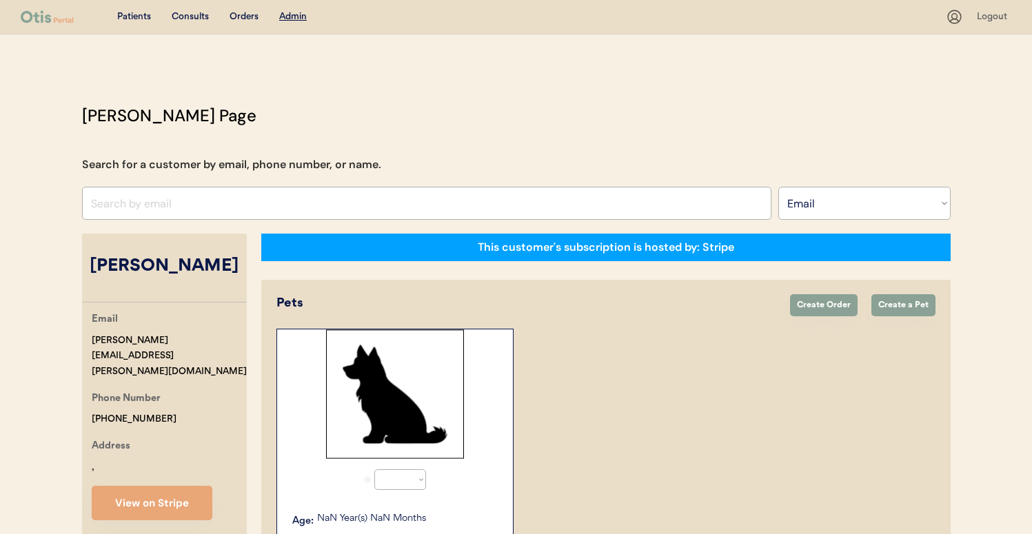
select select "true"
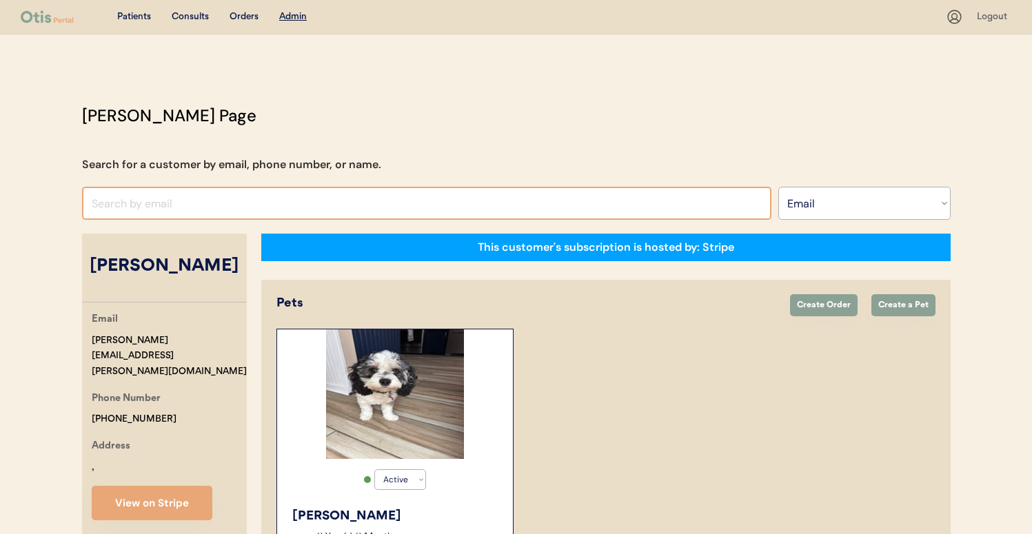
click at [327, 197] on input "input" at bounding box center [426, 203] width 689 height 33
paste input "[EMAIL_ADDRESS][DOMAIN_NAME]"
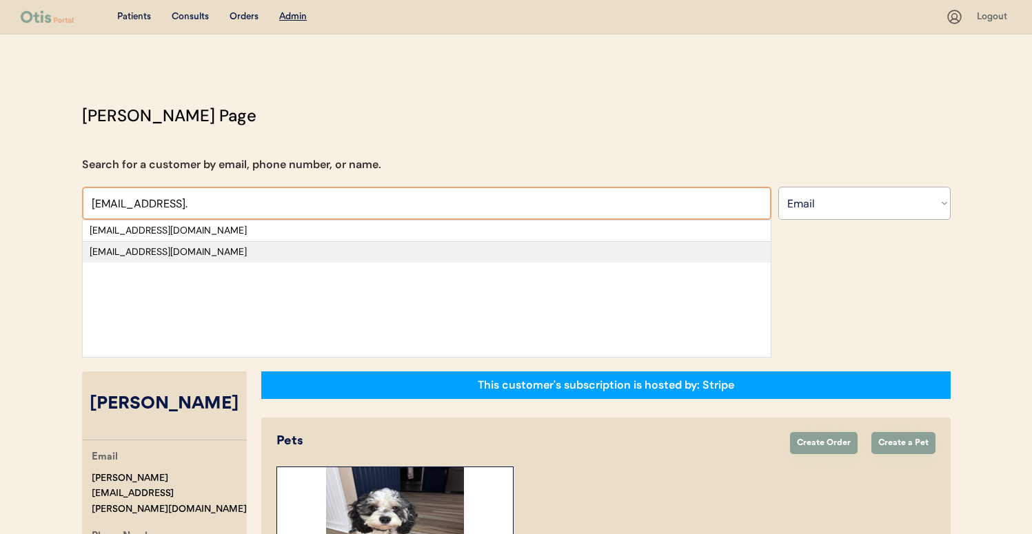
type input "[EMAIL_ADDRESS]."
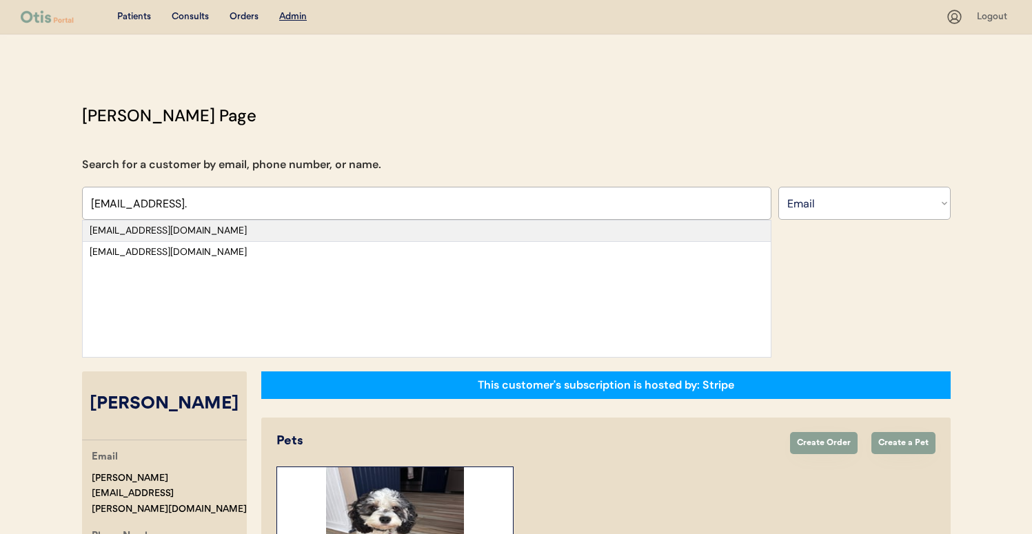
click at [301, 236] on div "hmcanarney@gmail.com" at bounding box center [427, 231] width 674 height 14
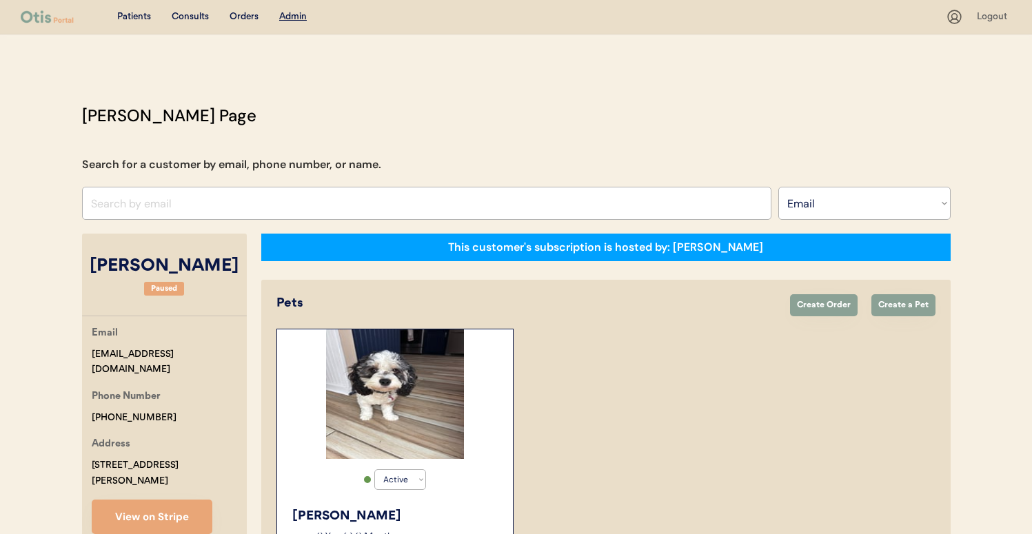
select select "true"
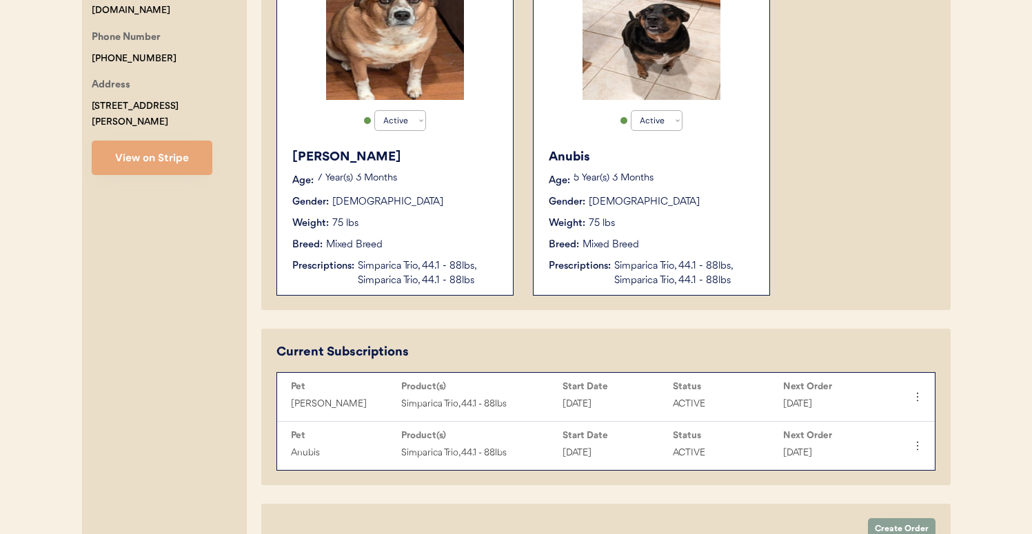
scroll to position [440, 0]
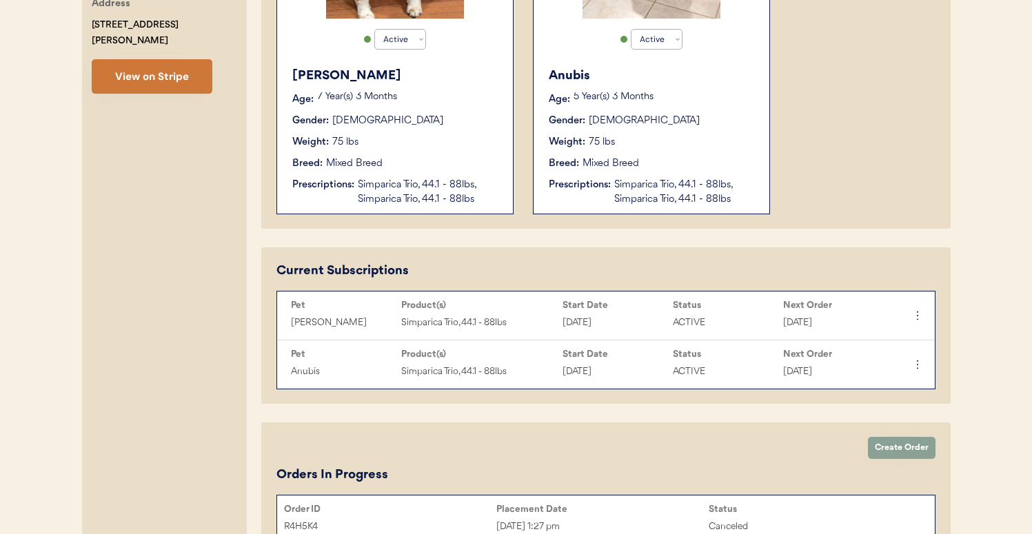
click at [180, 62] on button "View on Stripe" at bounding box center [152, 76] width 121 height 34
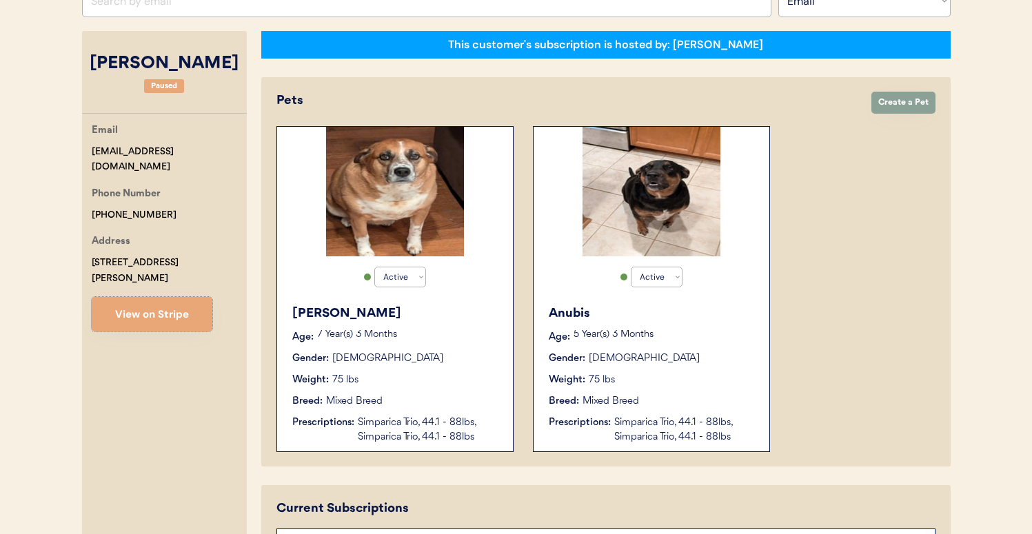
scroll to position [151, 0]
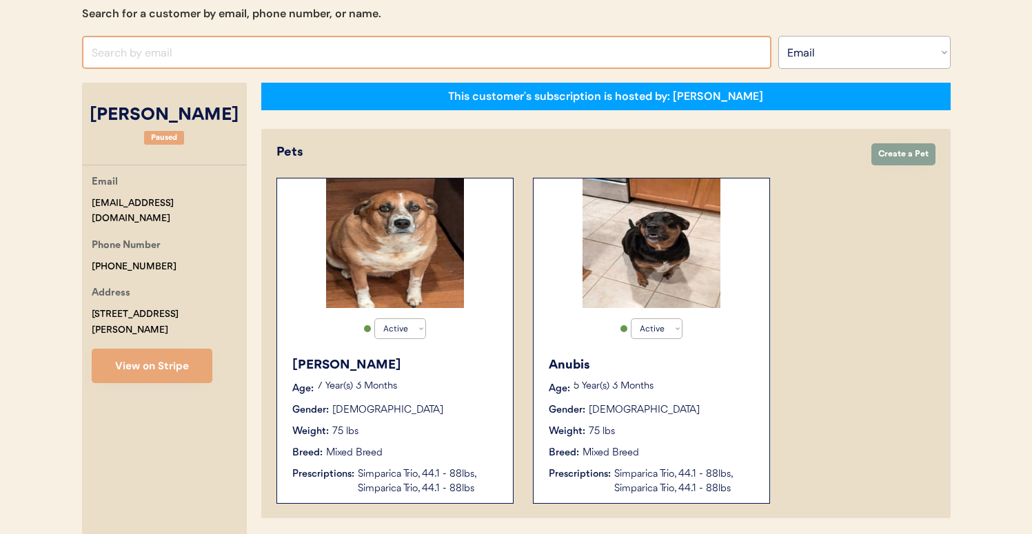
click at [352, 51] on input "input" at bounding box center [426, 52] width 689 height 33
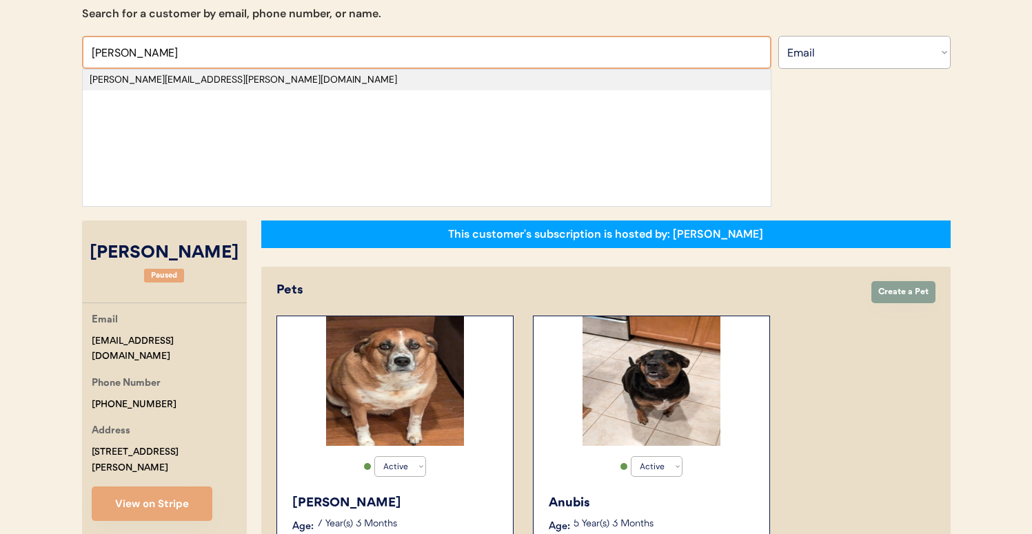
type input "rob rol"
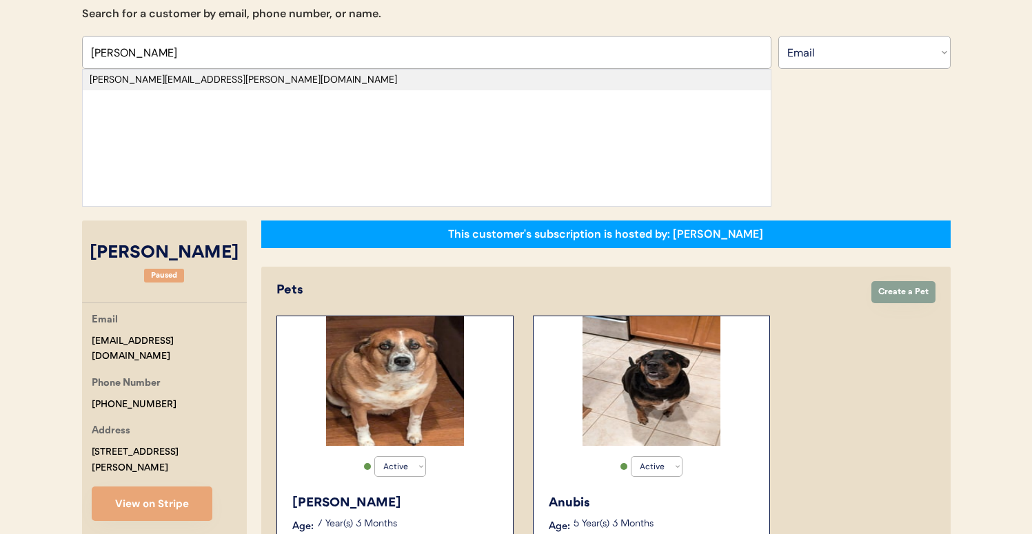
click at [344, 83] on div "rob.rollins@yahoo.com" at bounding box center [427, 80] width 674 height 14
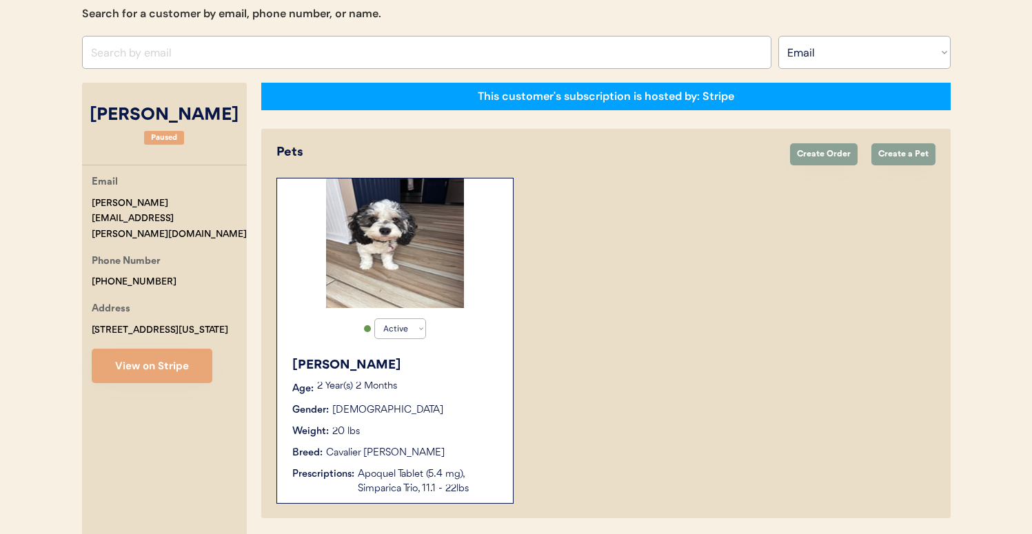
scroll to position [432, 0]
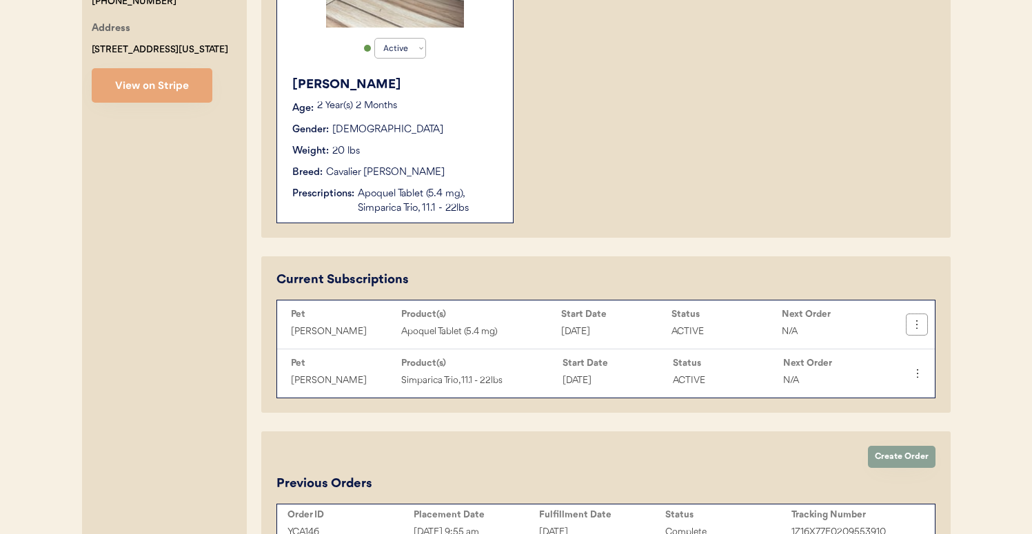
click at [915, 323] on icon at bounding box center [917, 325] width 14 height 14
click at [893, 364] on div "Change Order Date" at bounding box center [866, 364] width 98 height 21
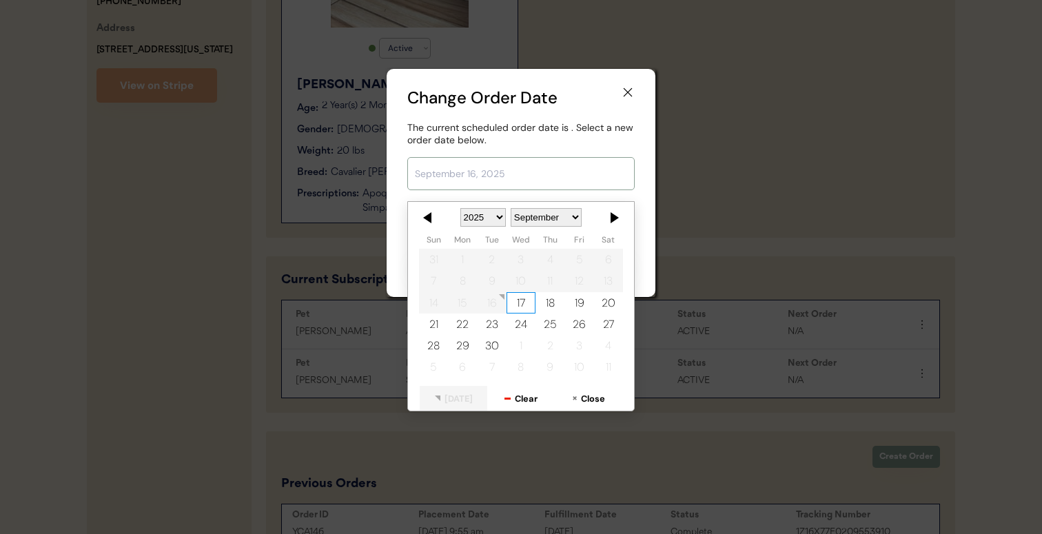
click at [503, 165] on input "text" at bounding box center [520, 173] width 227 height 33
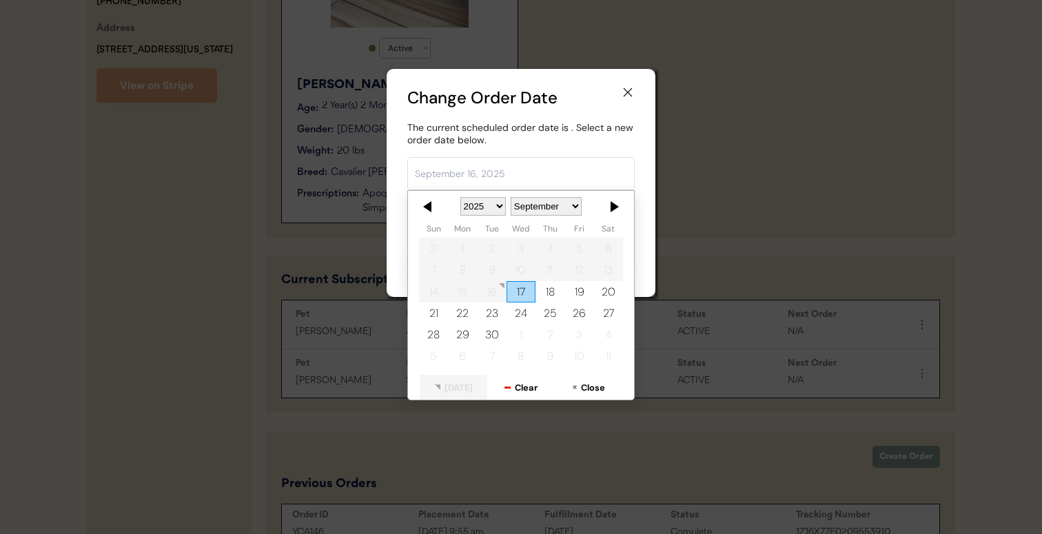
click at [517, 291] on div "17" at bounding box center [521, 291] width 29 height 21
type input "September 17, 2025"
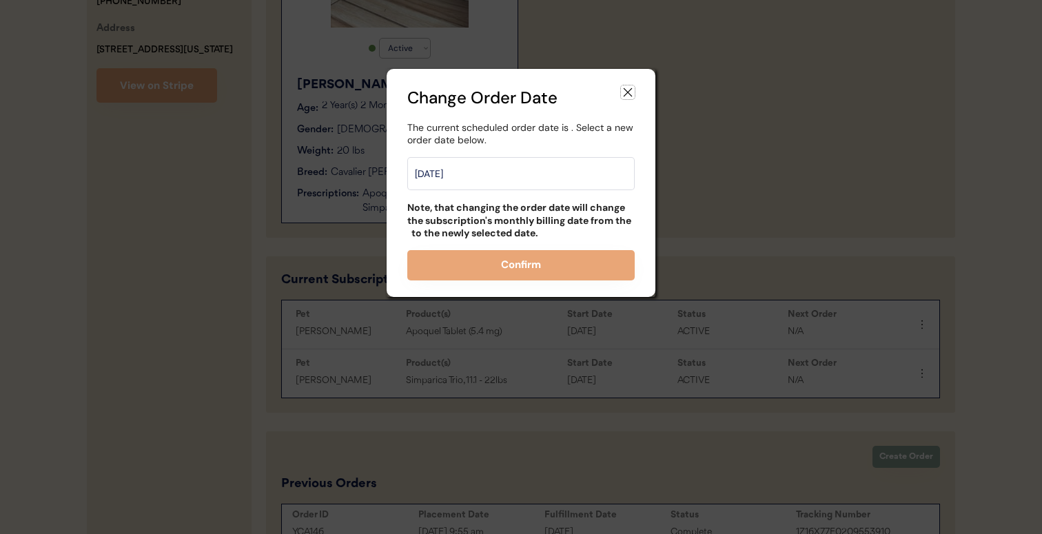
click at [631, 88] on icon at bounding box center [628, 92] width 14 height 14
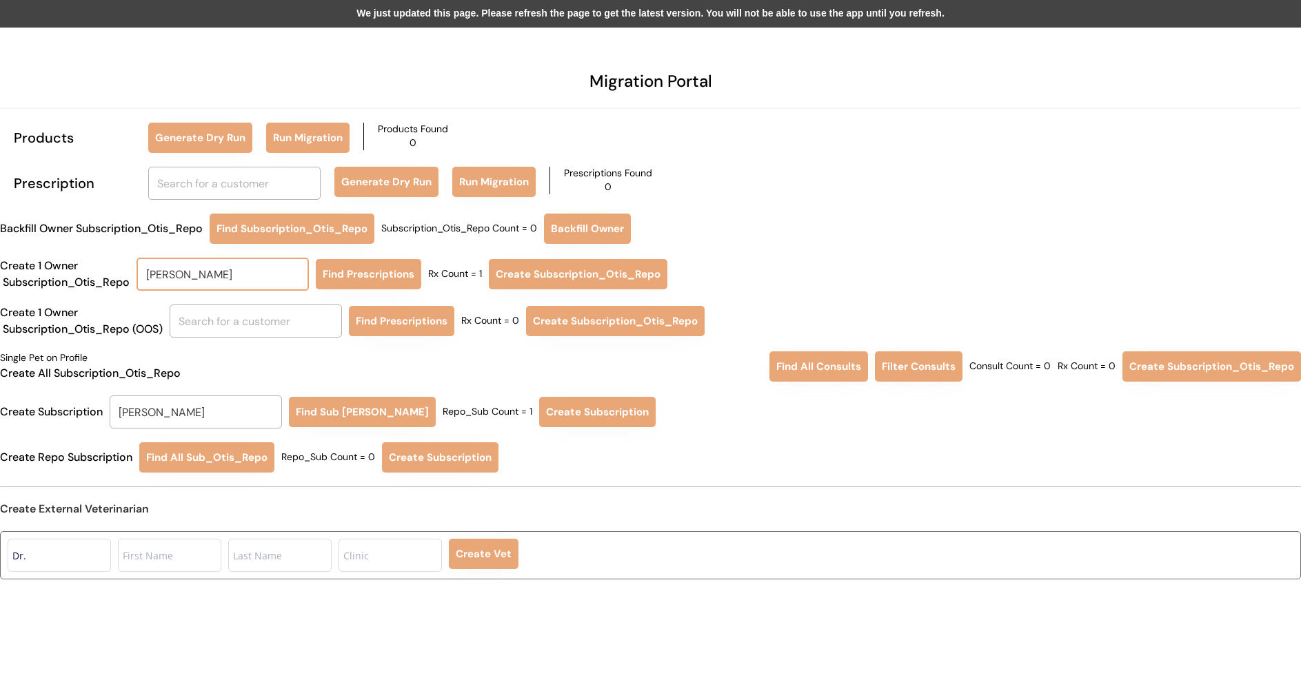
click at [249, 272] on input "[PERSON_NAME]" at bounding box center [222, 274] width 172 height 33
click at [478, 25] on div "We just updated this page. Please refresh the page to get the latest version. Y…" at bounding box center [650, 14] width 1301 height 28
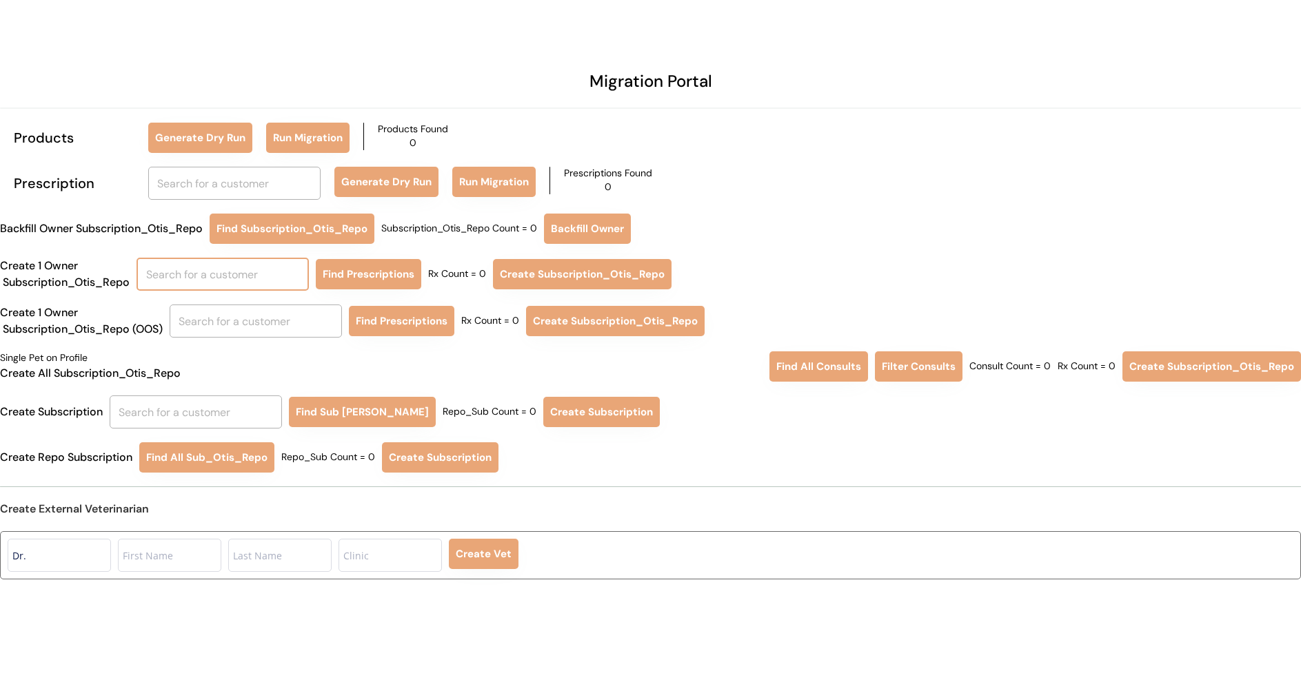
click at [250, 268] on input "text" at bounding box center [222, 274] width 172 height 33
click at [237, 299] on p "[PERSON_NAME]" at bounding box center [225, 306] width 172 height 20
type input "[PERSON_NAME]"
click at [381, 269] on button "Find Prescriptions" at bounding box center [368, 274] width 105 height 30
click at [527, 274] on button "Create Subscription_Otis_Repo" at bounding box center [580, 274] width 179 height 30
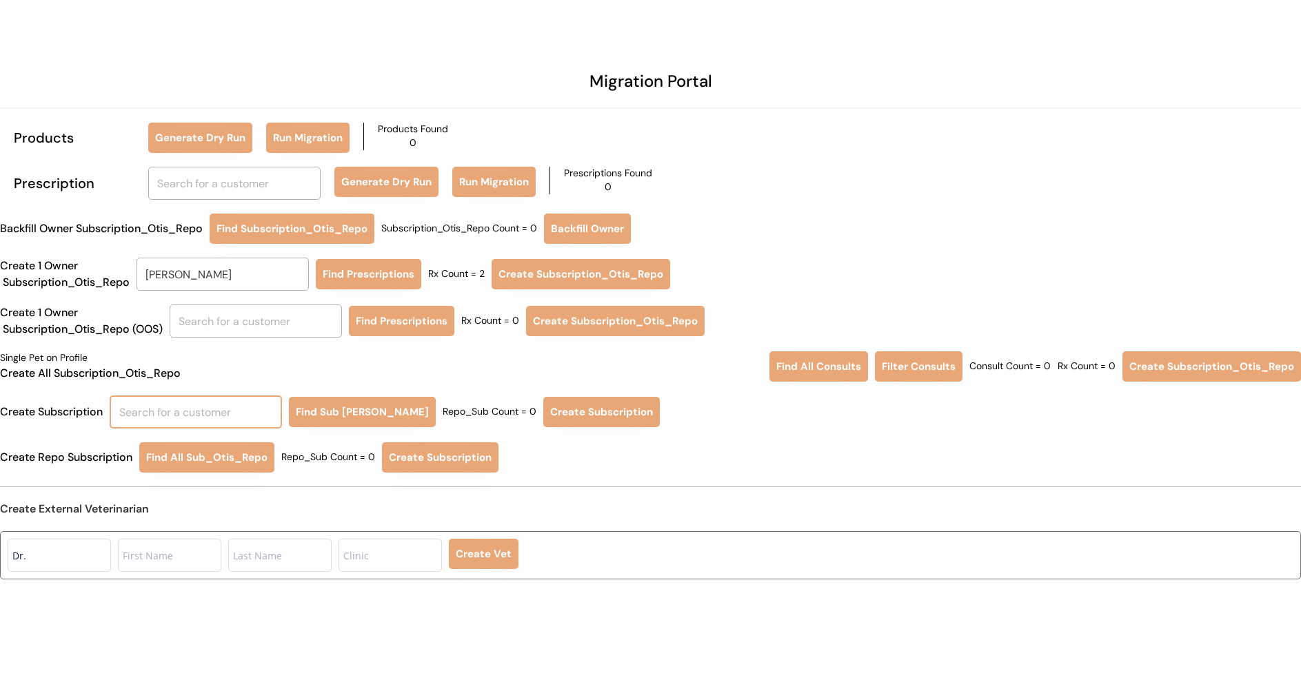
click at [184, 414] on input "text" at bounding box center [196, 412] width 172 height 33
click at [182, 446] on strong "[PERSON_NAME]" at bounding box center [171, 443] width 92 height 14
type input "[PERSON_NAME]"
click at [575, 416] on button "Create Subscription" at bounding box center [601, 412] width 116 height 30
click at [372, 402] on button "Find Sub [PERSON_NAME]" at bounding box center [362, 412] width 147 height 30
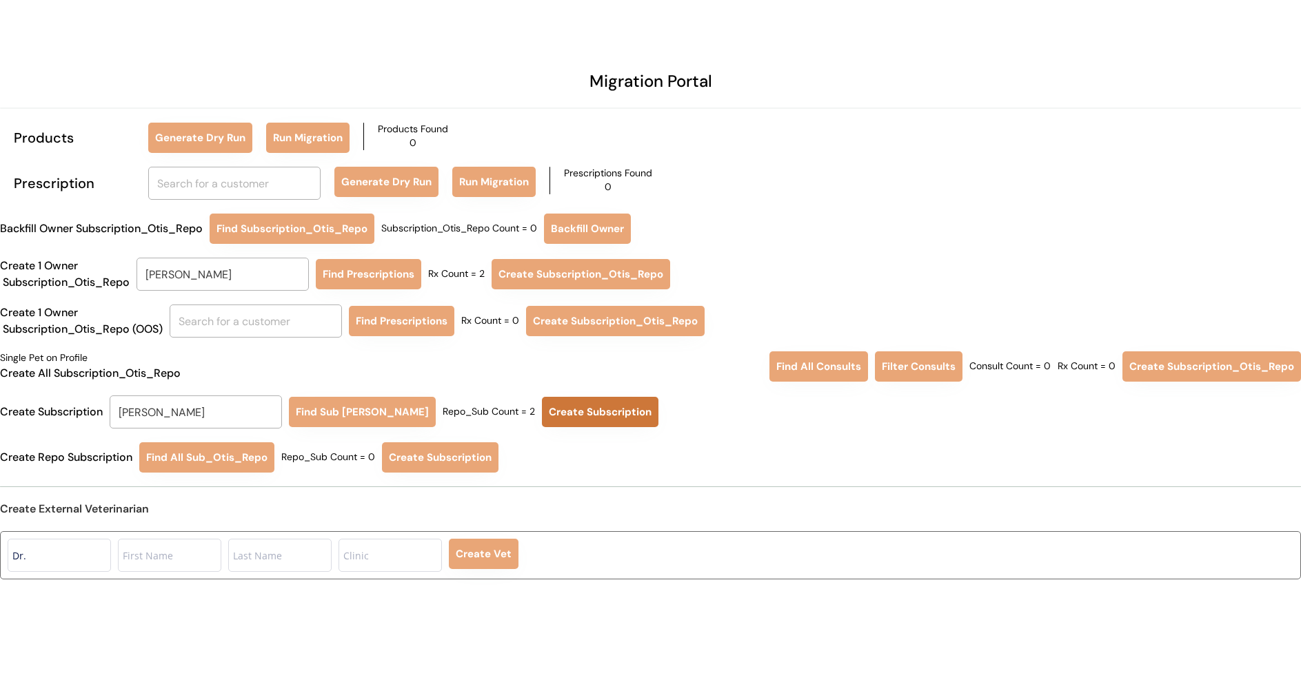
click at [575, 412] on button "Create Subscription" at bounding box center [600, 412] width 116 height 30
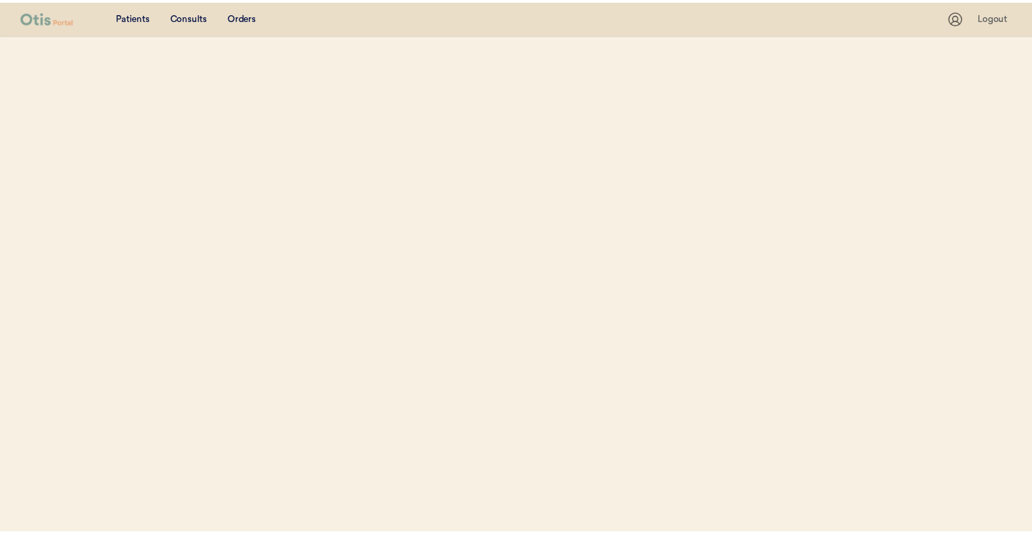
scroll to position [88, 0]
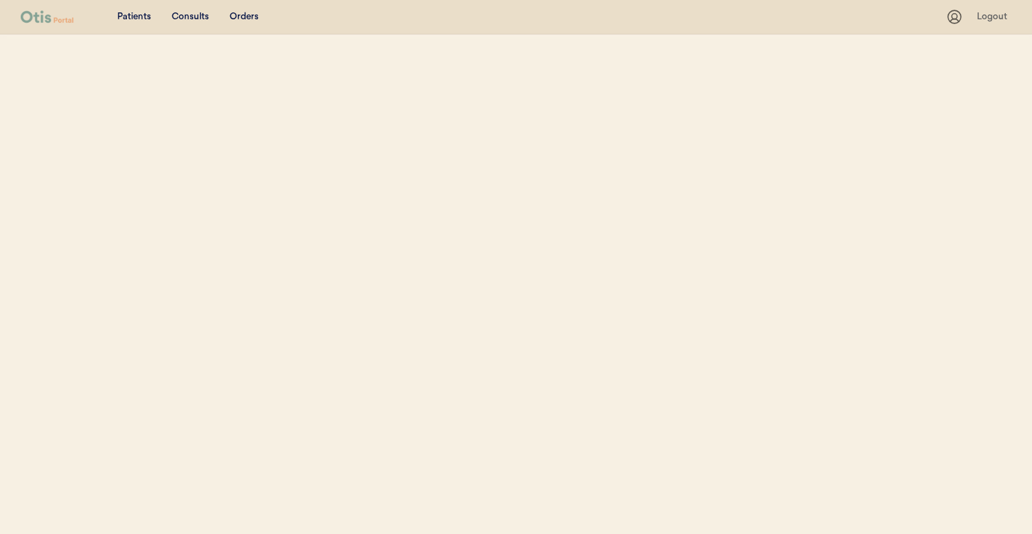
select select ""Email""
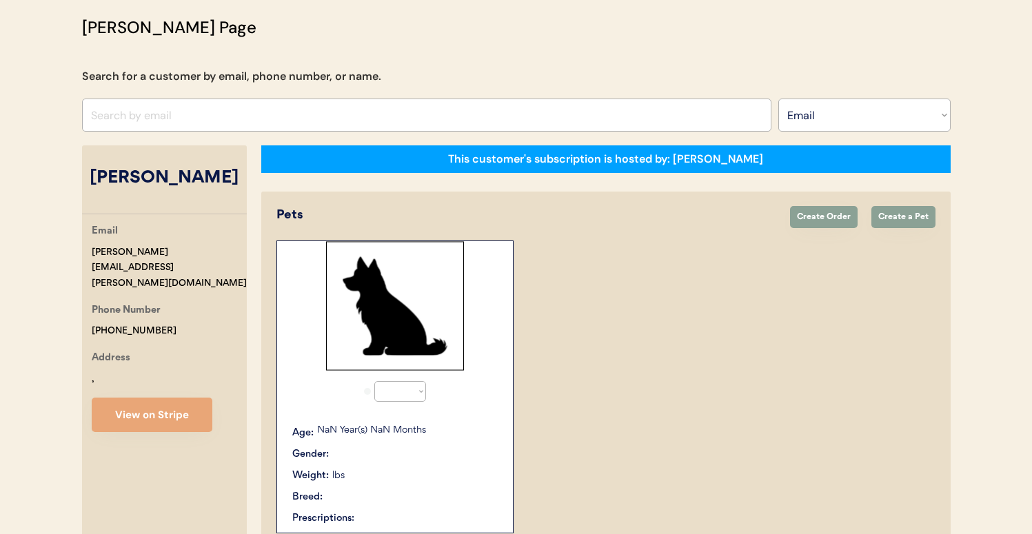
scroll to position [0, 0]
select select "true"
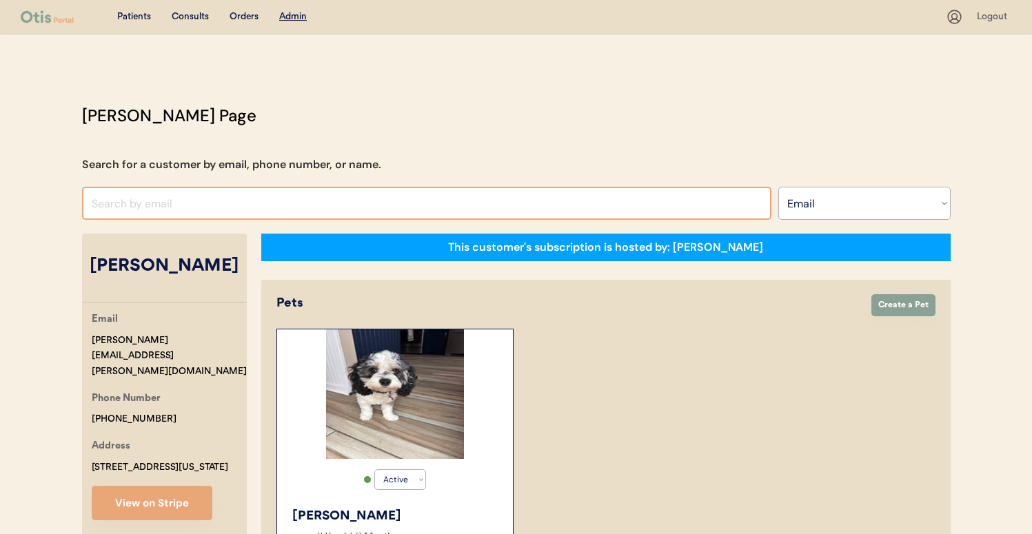
click at [323, 201] on input "input" at bounding box center [426, 203] width 689 height 33
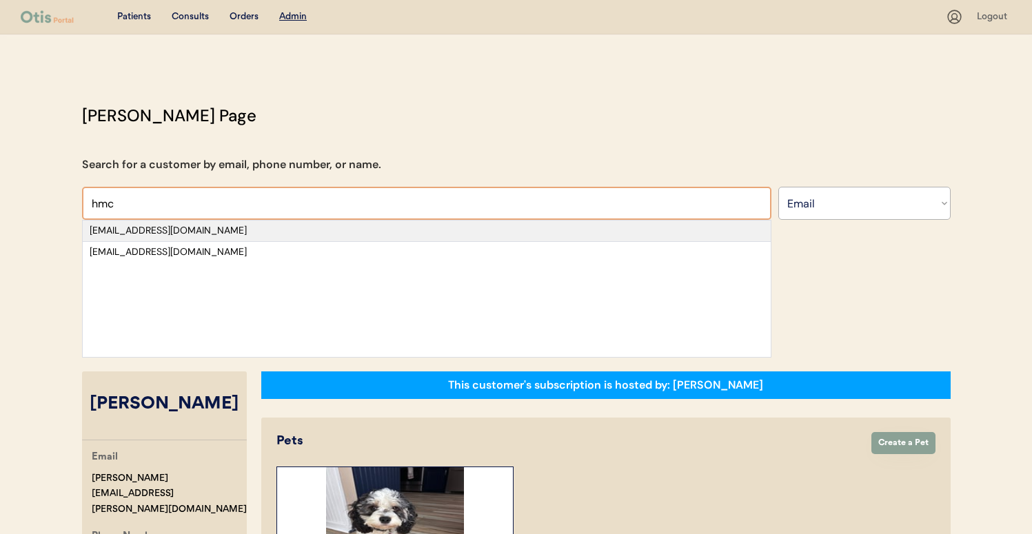
type input "hmc"
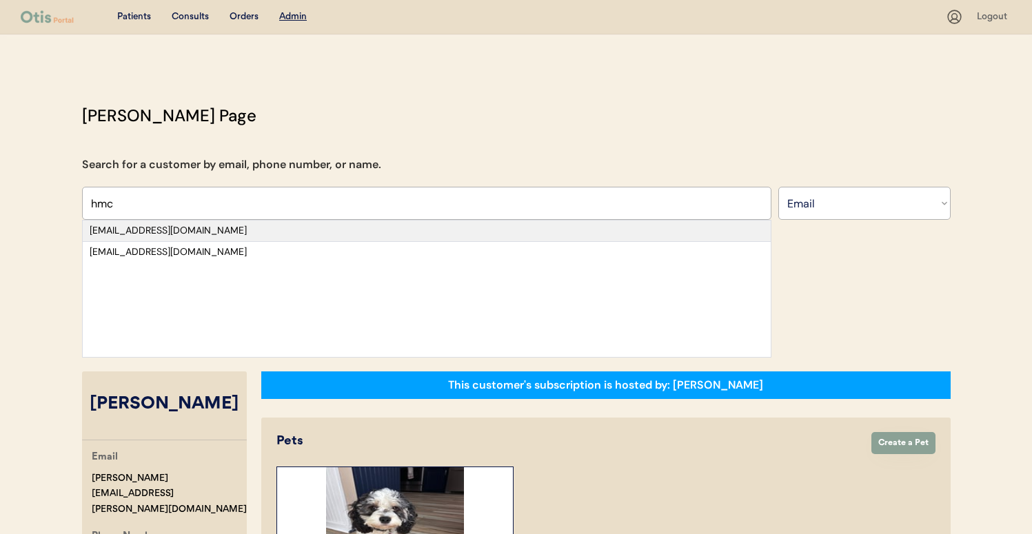
click at [334, 233] on div "hmcanarney@gmail.com" at bounding box center [427, 231] width 674 height 14
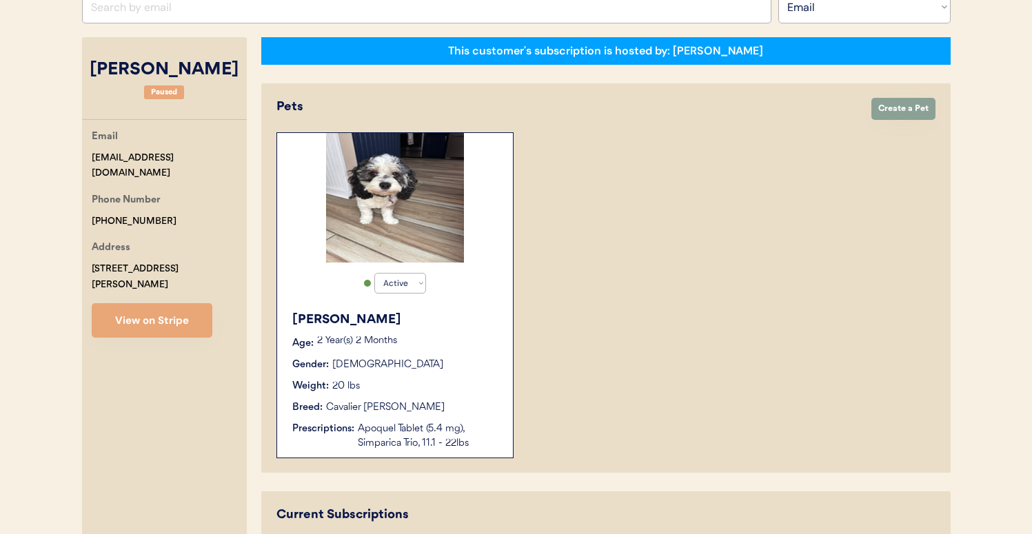
select select "true"
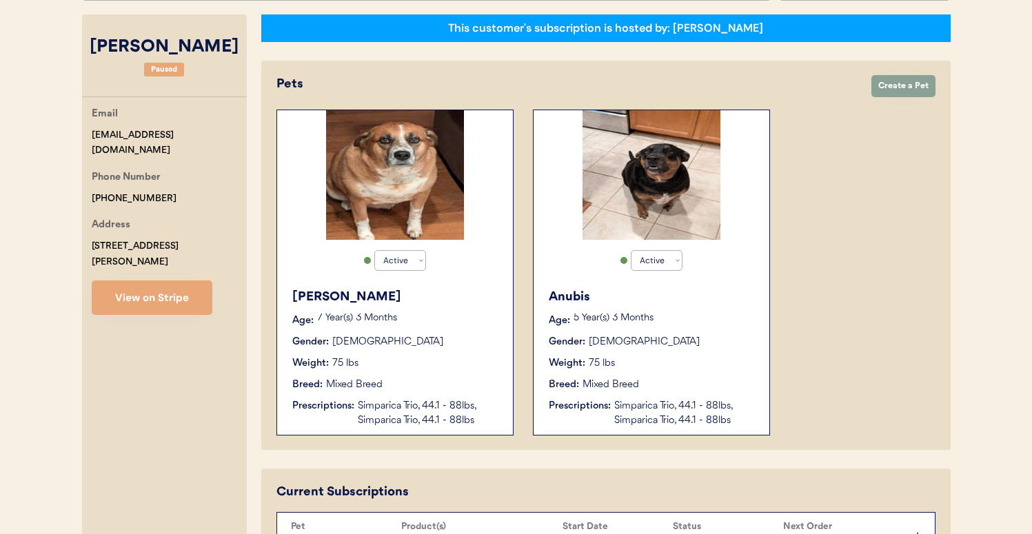
scroll to position [132, 0]
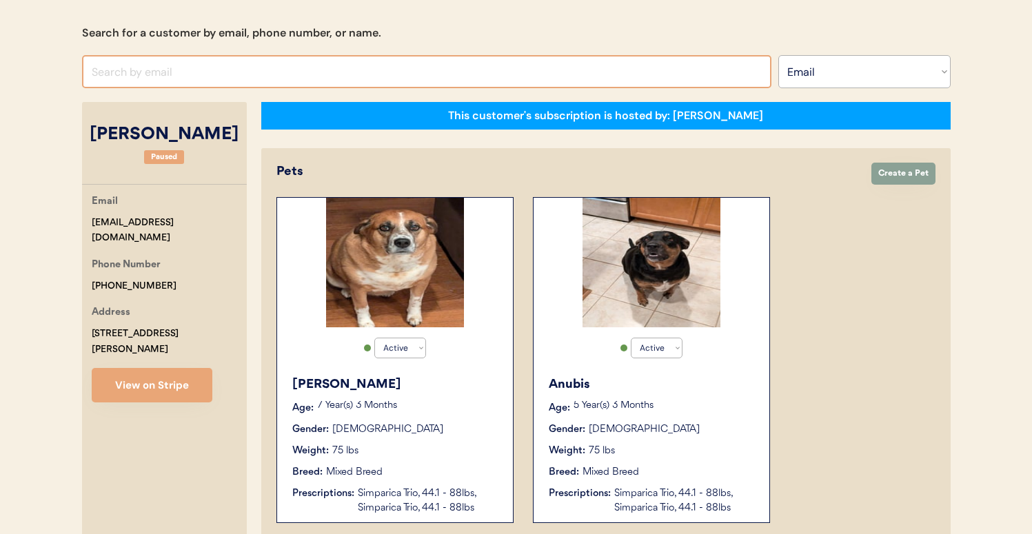
click at [238, 83] on input "input" at bounding box center [426, 71] width 689 height 33
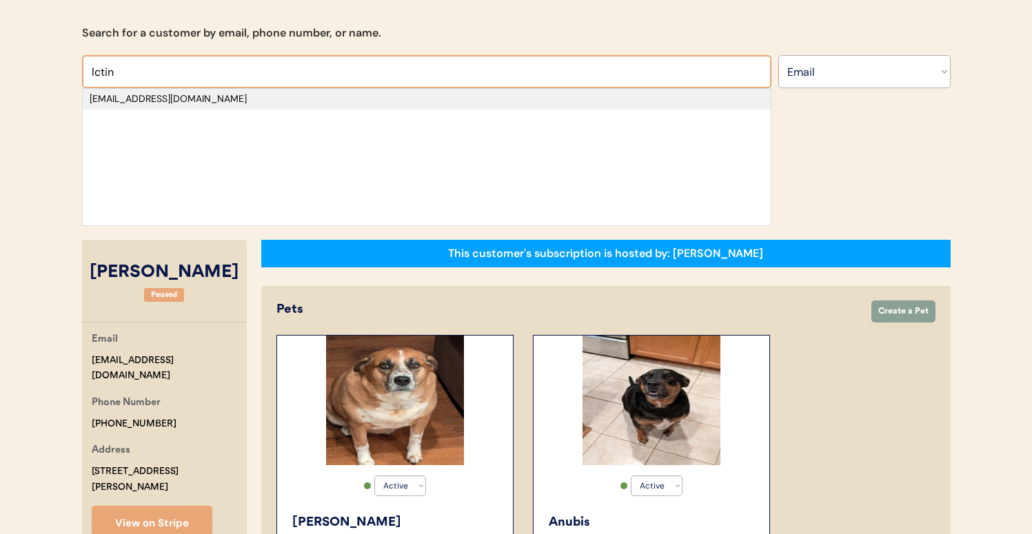
type input "lctin"
click at [236, 100] on div "lctingle@gmail.com" at bounding box center [427, 99] width 674 height 14
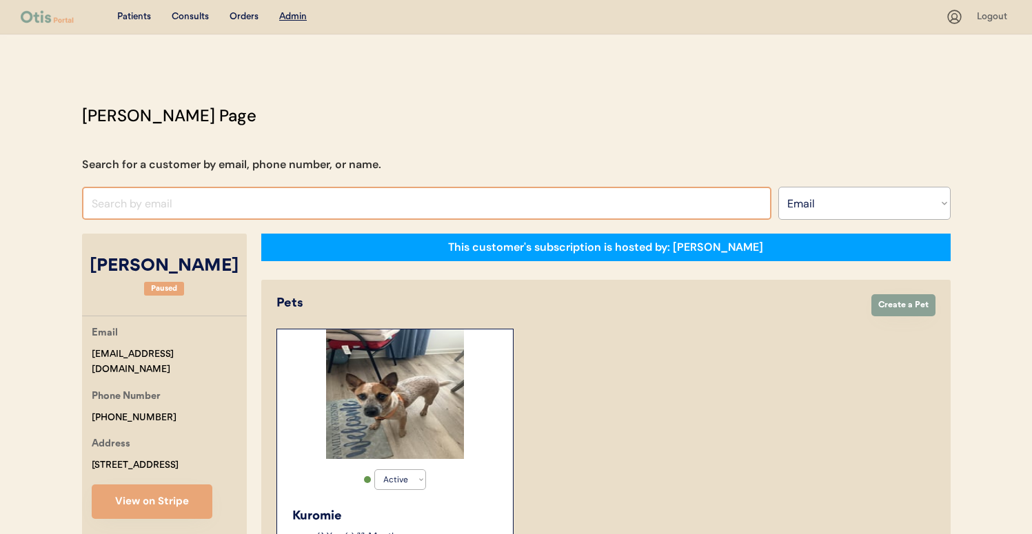
click at [300, 211] on input "input" at bounding box center [426, 203] width 689 height 33
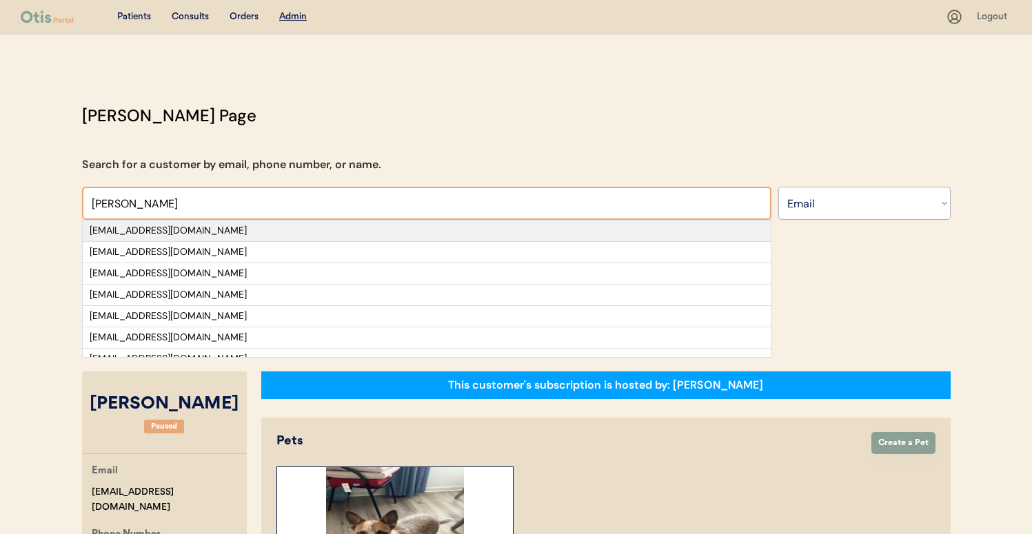
type input "dawn"
click at [292, 231] on div "dawnybaby28@icloud.com" at bounding box center [427, 231] width 674 height 14
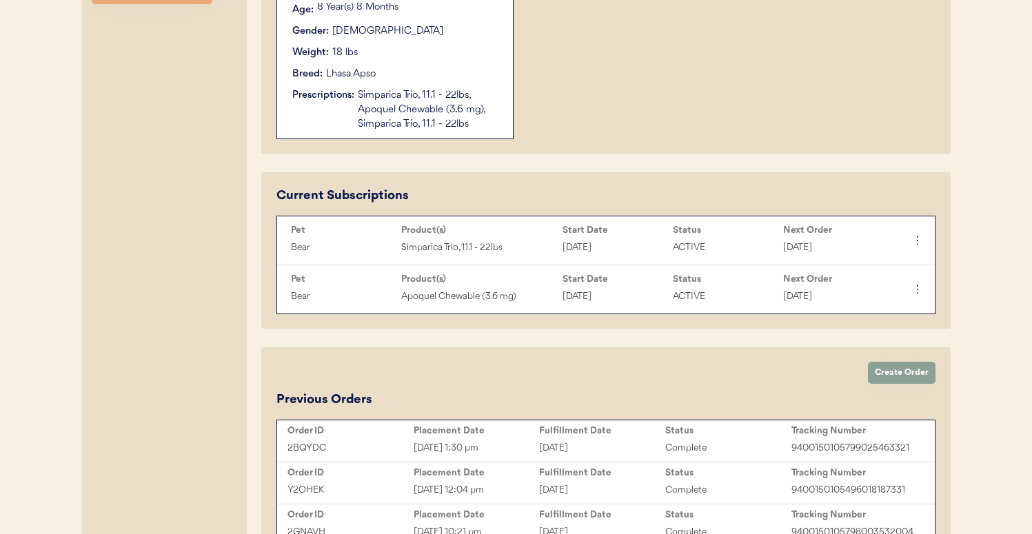
scroll to position [541, 0]
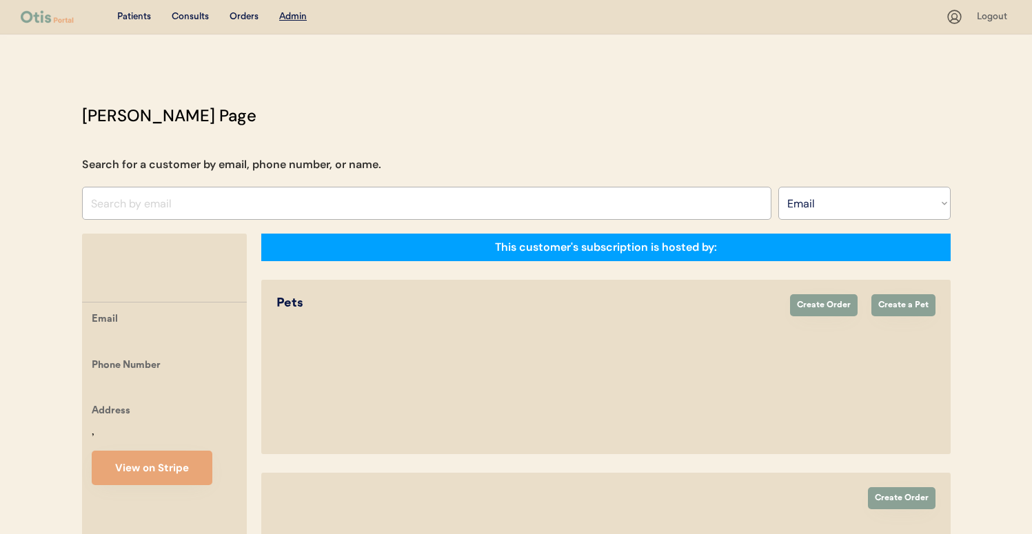
select select ""Email""
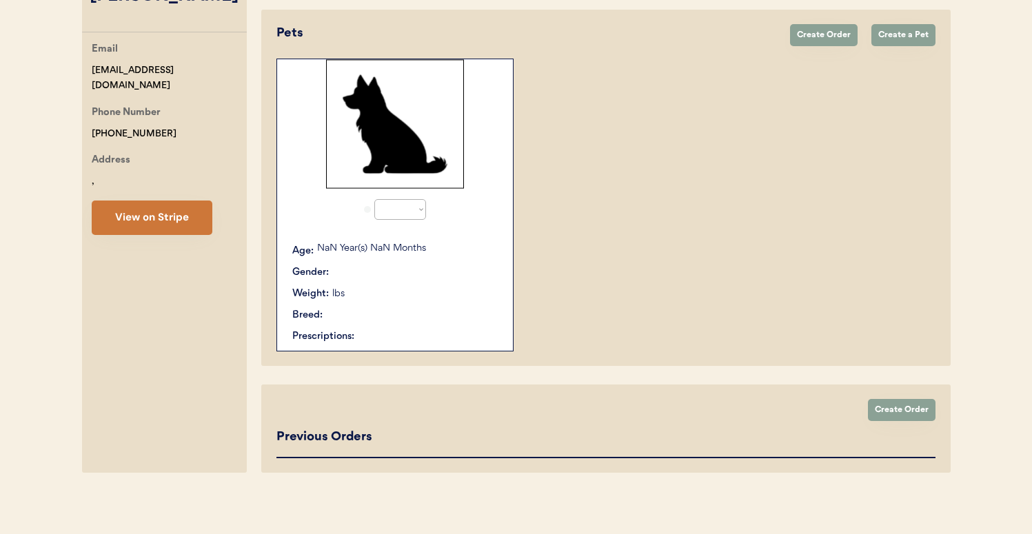
select select "true"
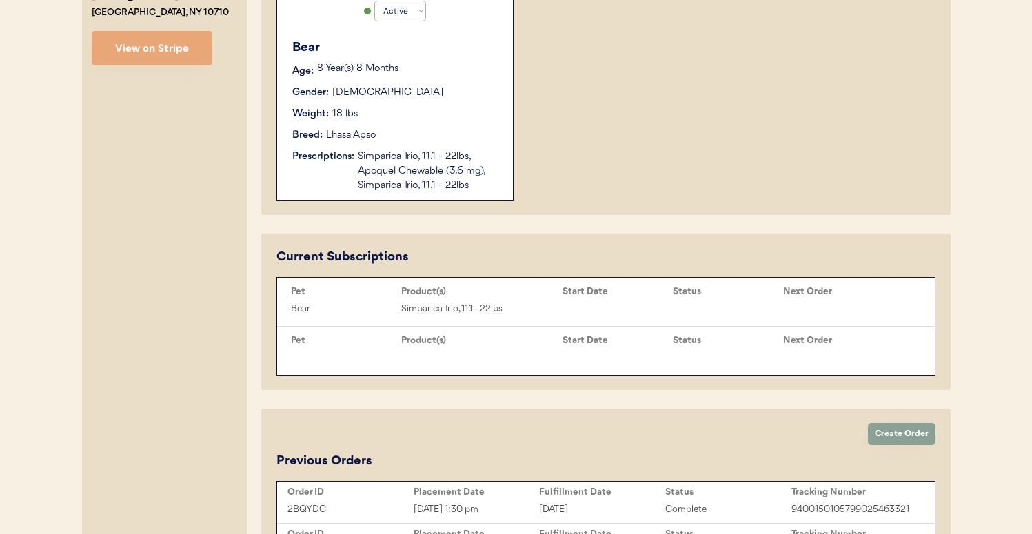
scroll to position [495, 0]
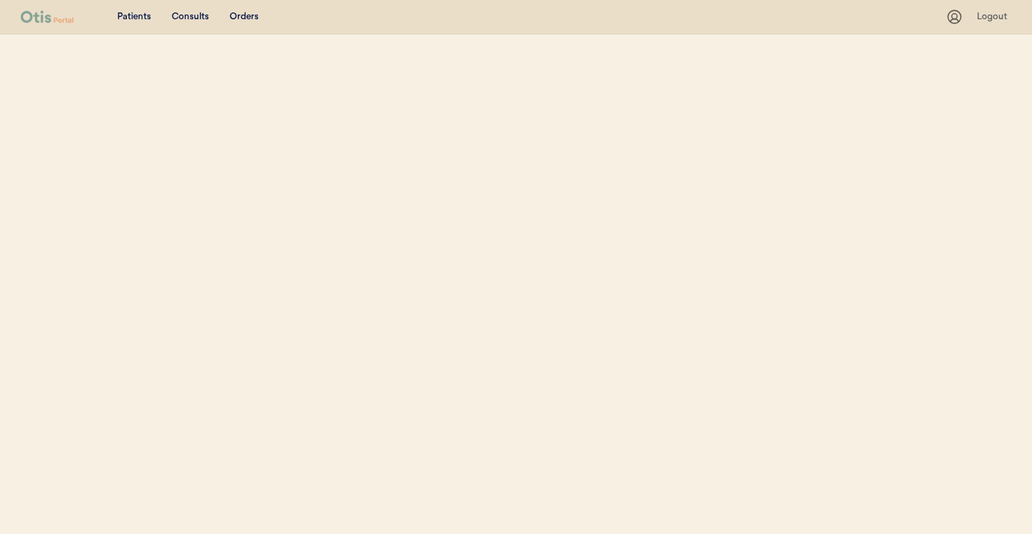
select select ""Email""
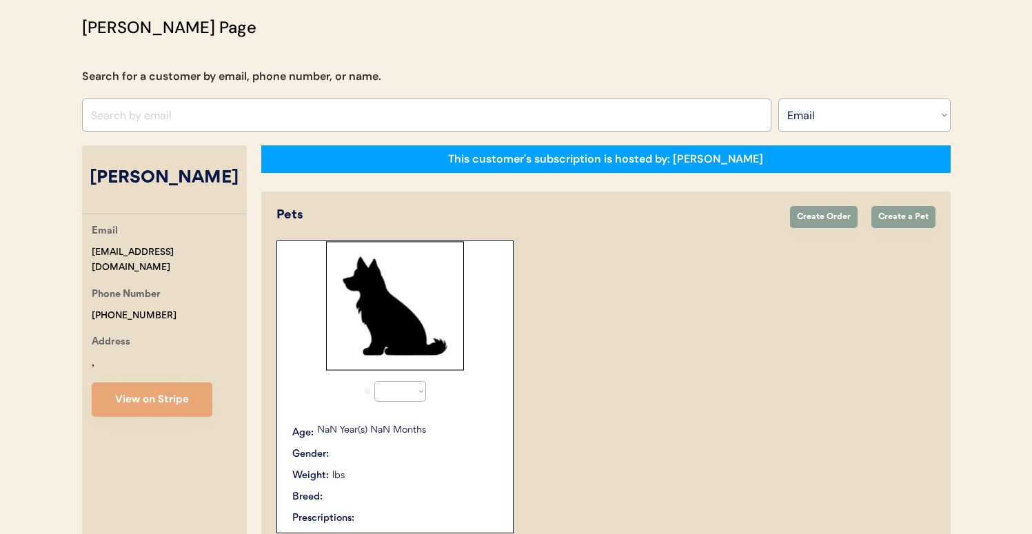
select select "true"
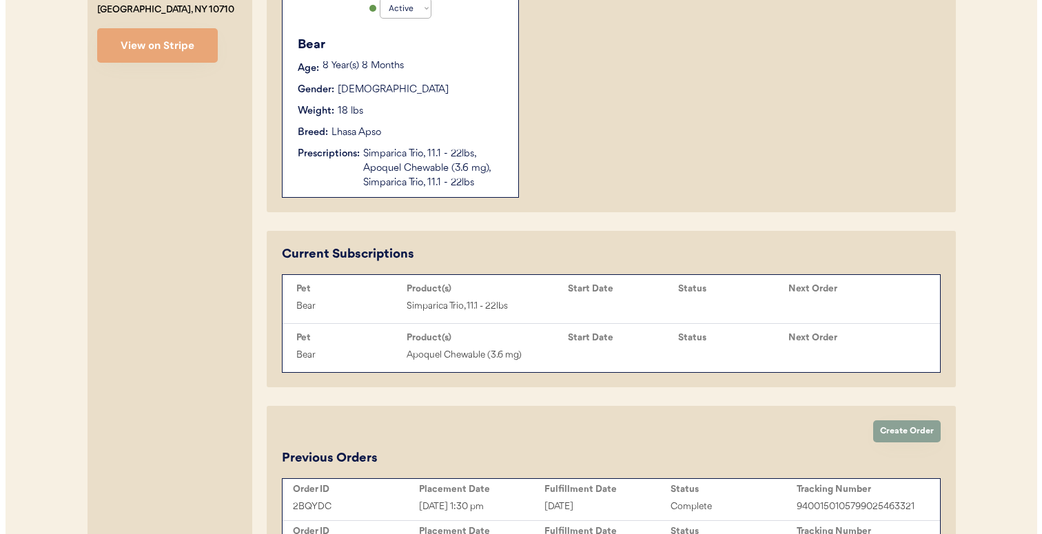
scroll to position [485, 0]
